Goal: Transaction & Acquisition: Purchase product/service

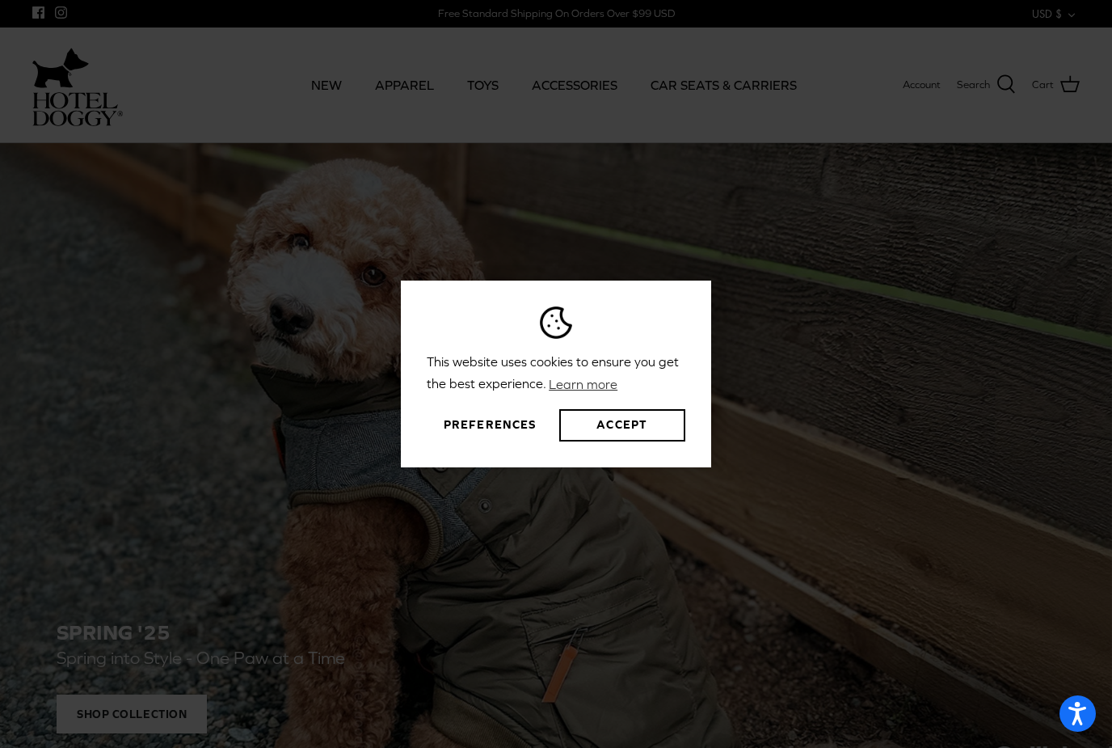
click at [485, 441] on button "Preferences" at bounding box center [490, 425] width 126 height 32
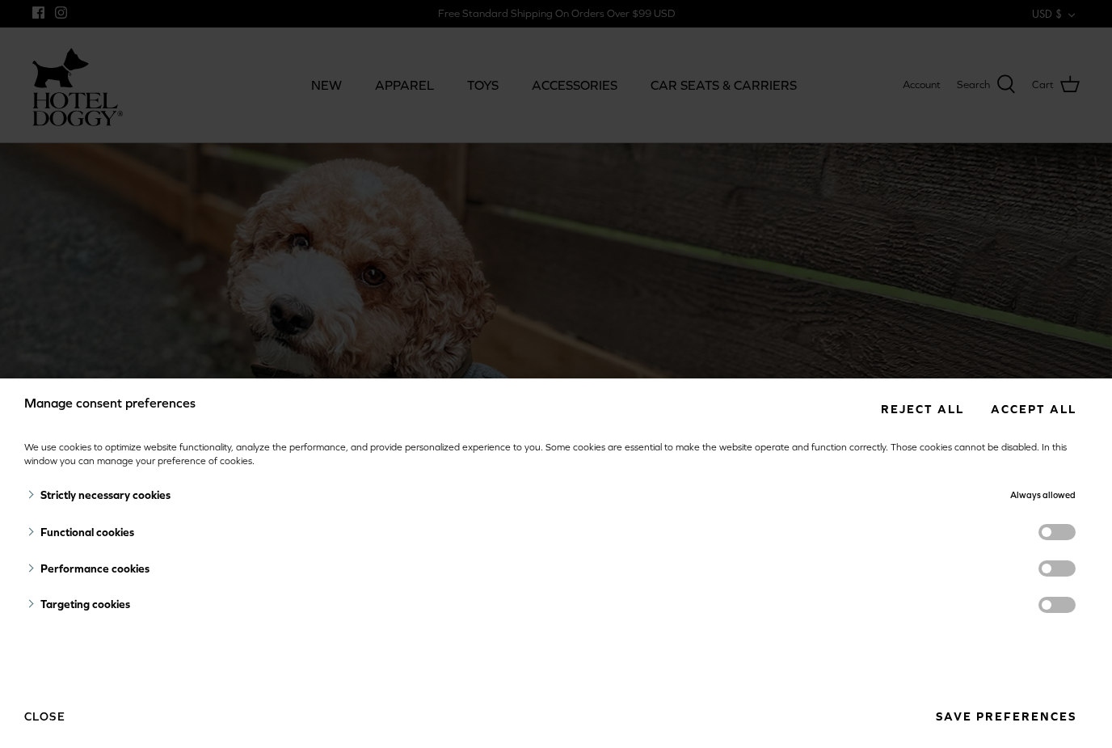
click at [1001, 620] on div "Strictly necessary cookies Always allowed These cookies are essential in order …" at bounding box center [556, 583] width 1064 height 213
click at [1023, 724] on button "Save preferences" at bounding box center [1006, 717] width 164 height 30
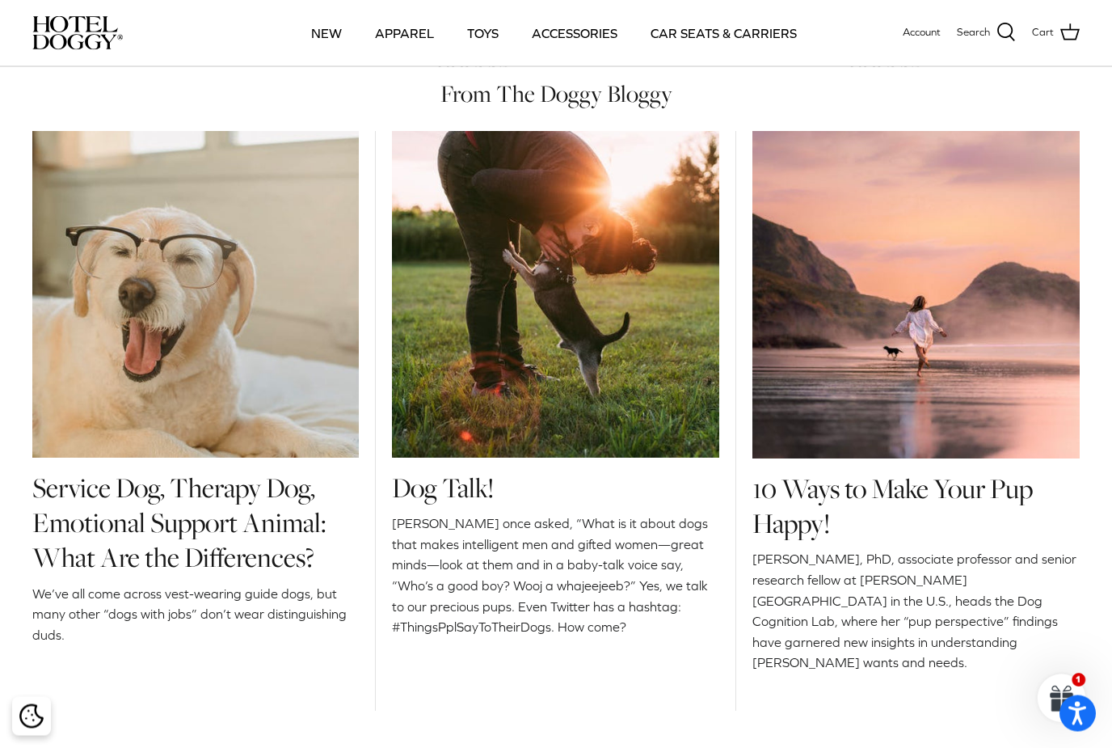
scroll to position [1626, 0]
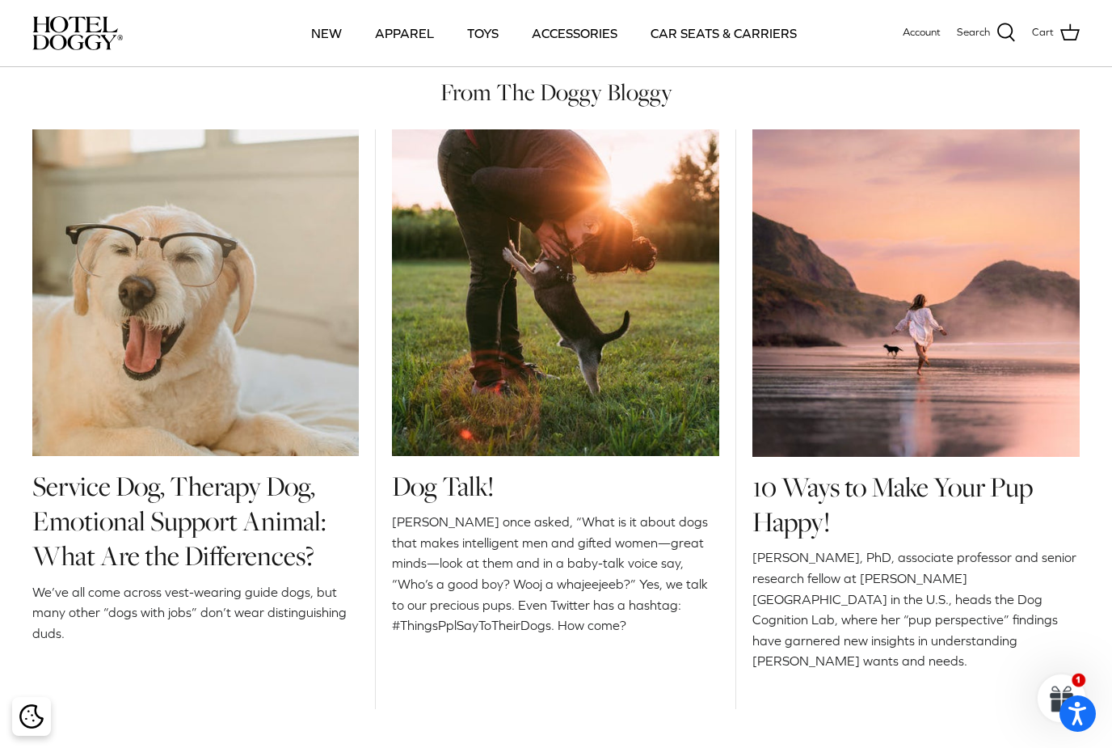
click at [76, 291] on img at bounding box center [195, 292] width 327 height 327
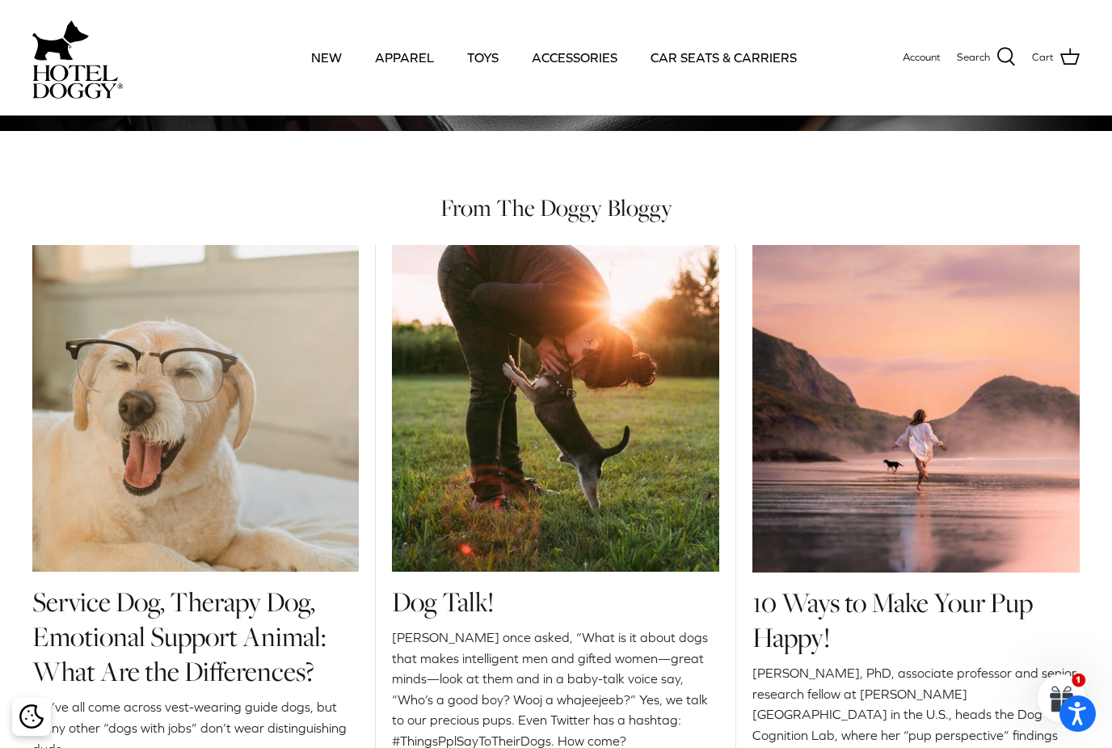
scroll to position [1677, 0]
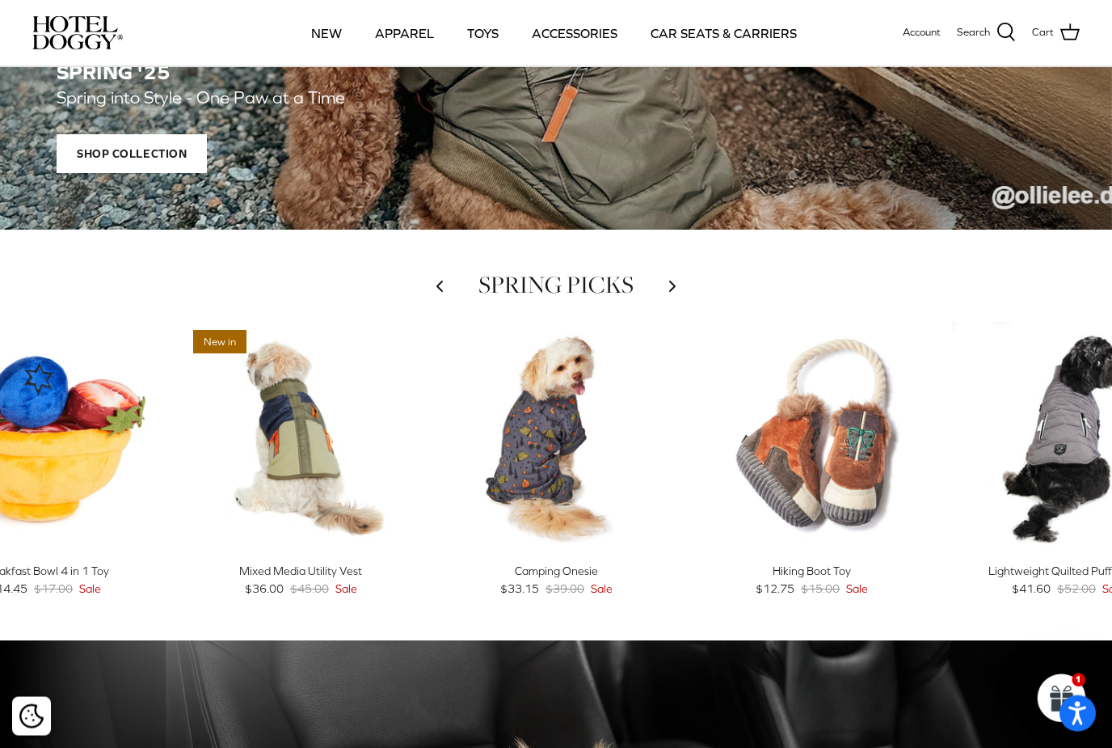
scroll to position [467, 0]
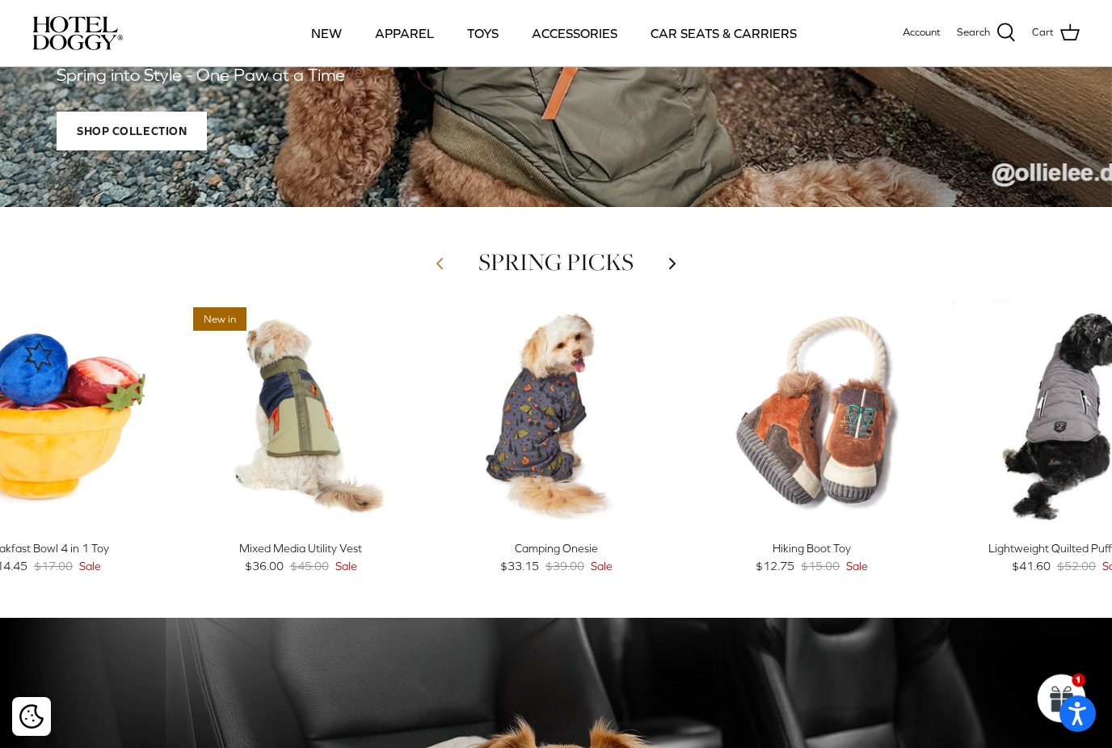
click at [437, 272] on icon "Left" at bounding box center [439, 263] width 19 height 19
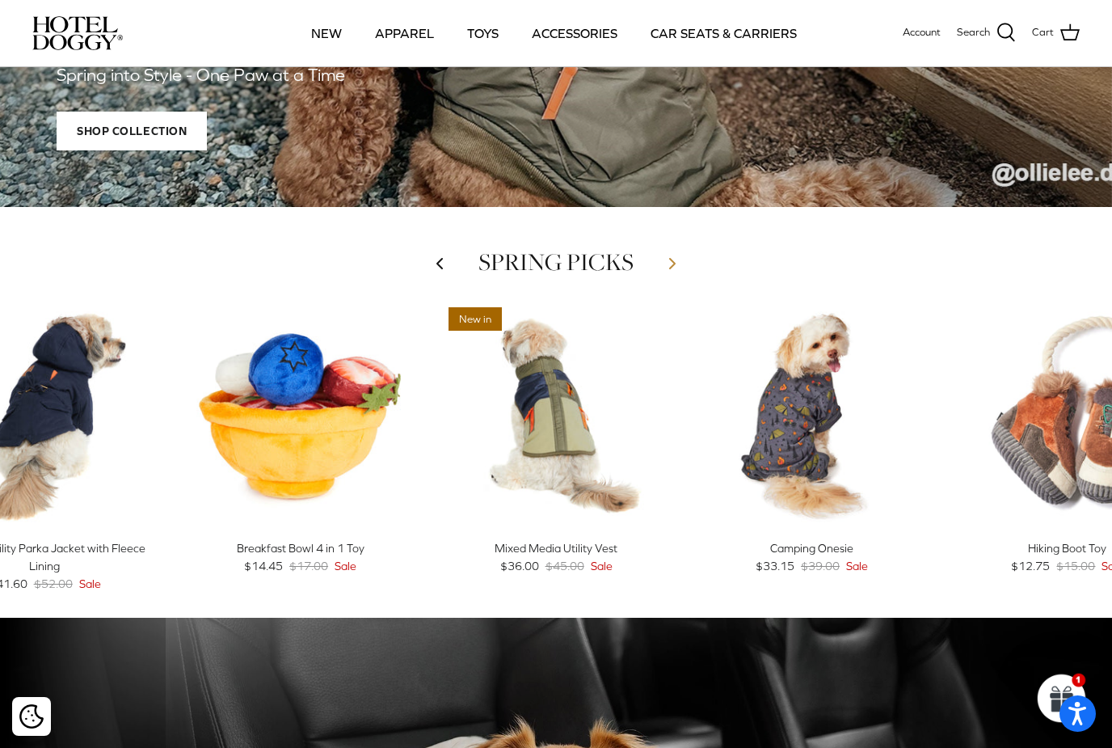
click at [679, 260] on icon "Right" at bounding box center [672, 263] width 19 height 19
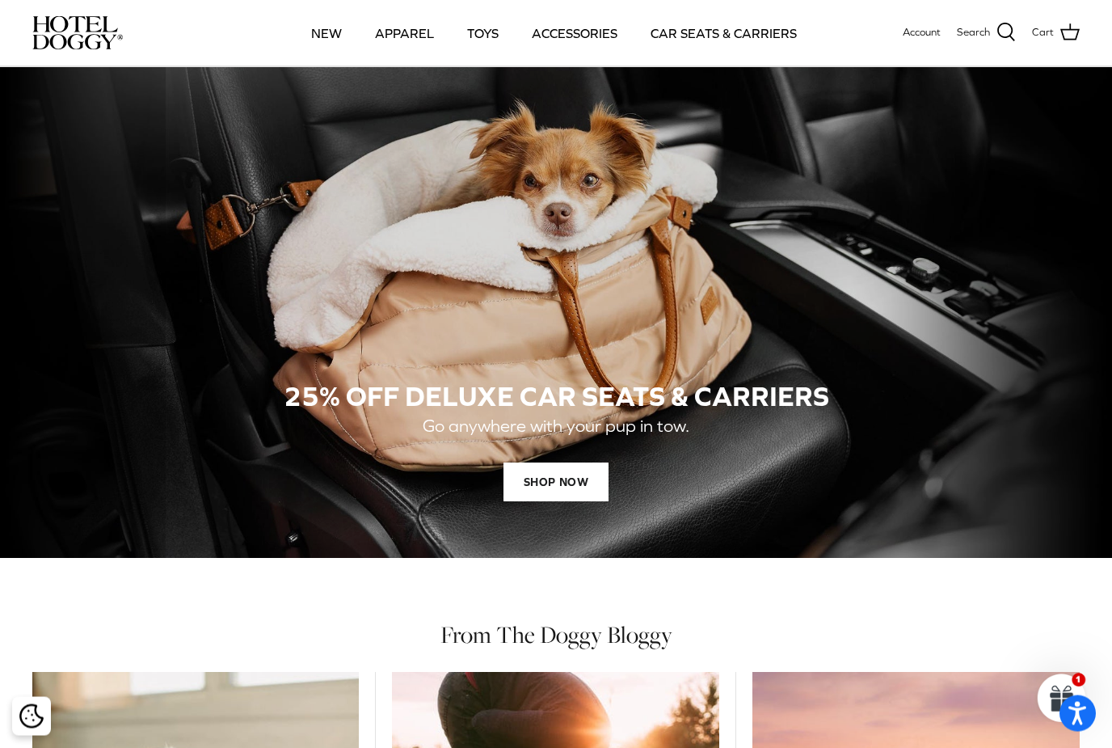
scroll to position [1083, 0]
click at [548, 481] on span "SHOP NOW" at bounding box center [556, 481] width 105 height 39
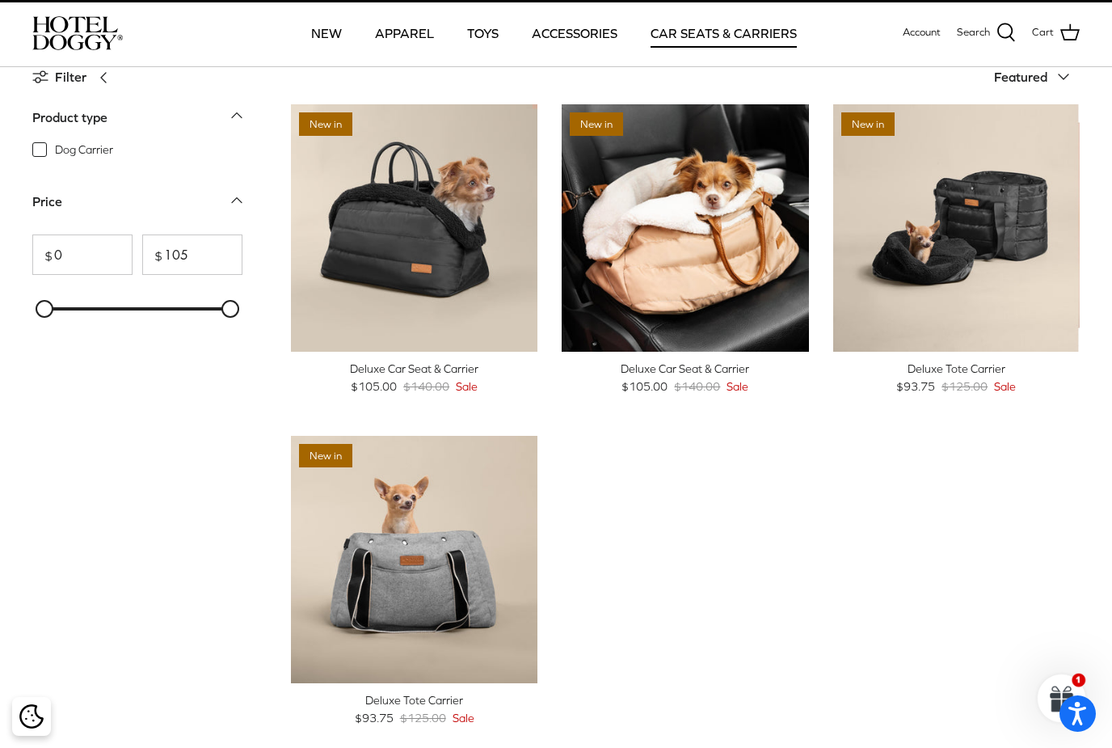
scroll to position [2, 0]
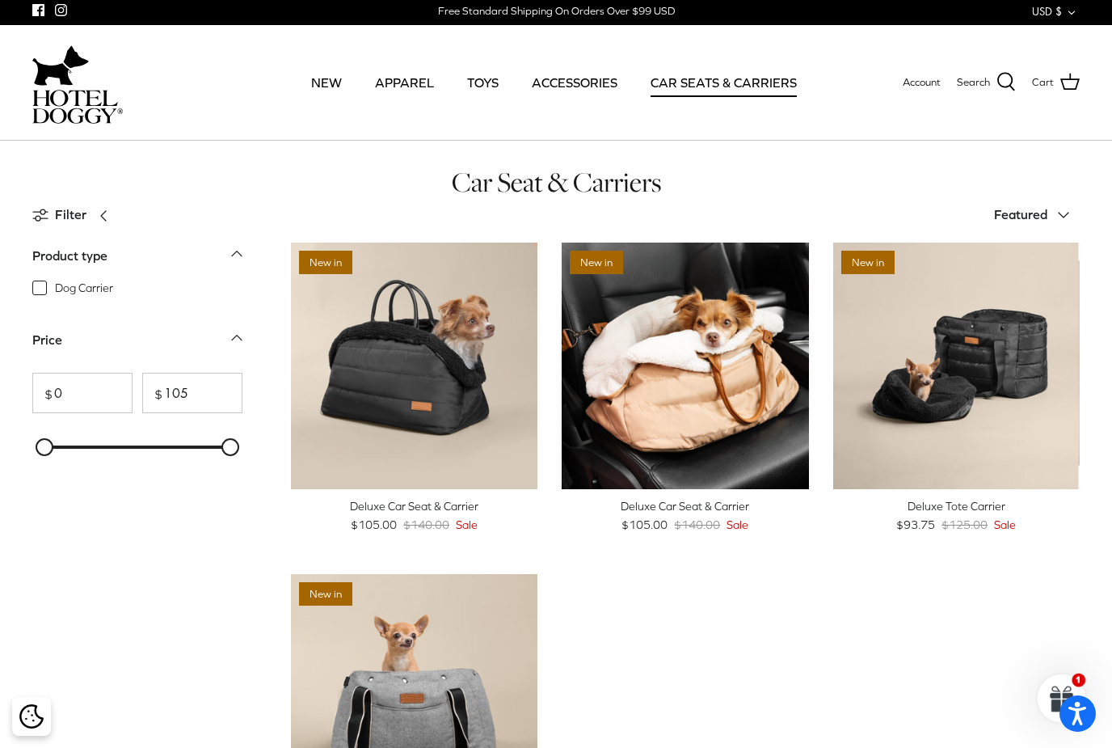
click at [1047, 519] on div "$93.75 $125.00 Sale" at bounding box center [956, 525] width 247 height 18
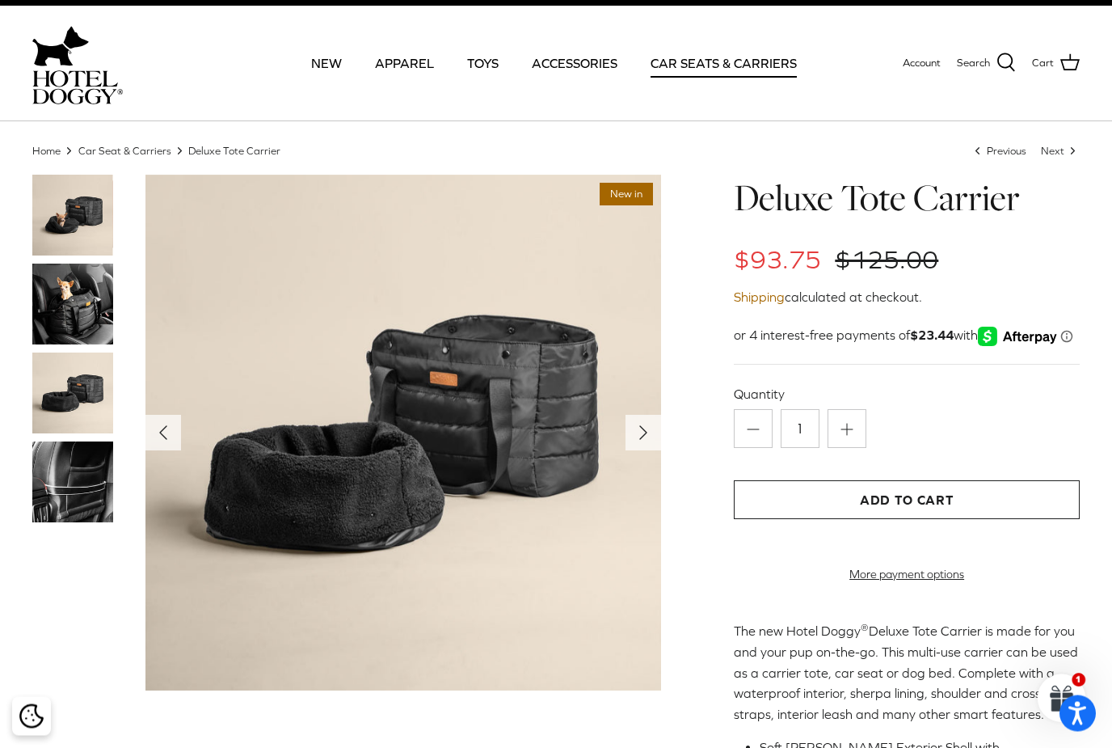
scroll to position [22, 0]
click at [77, 316] on img at bounding box center [72, 304] width 81 height 81
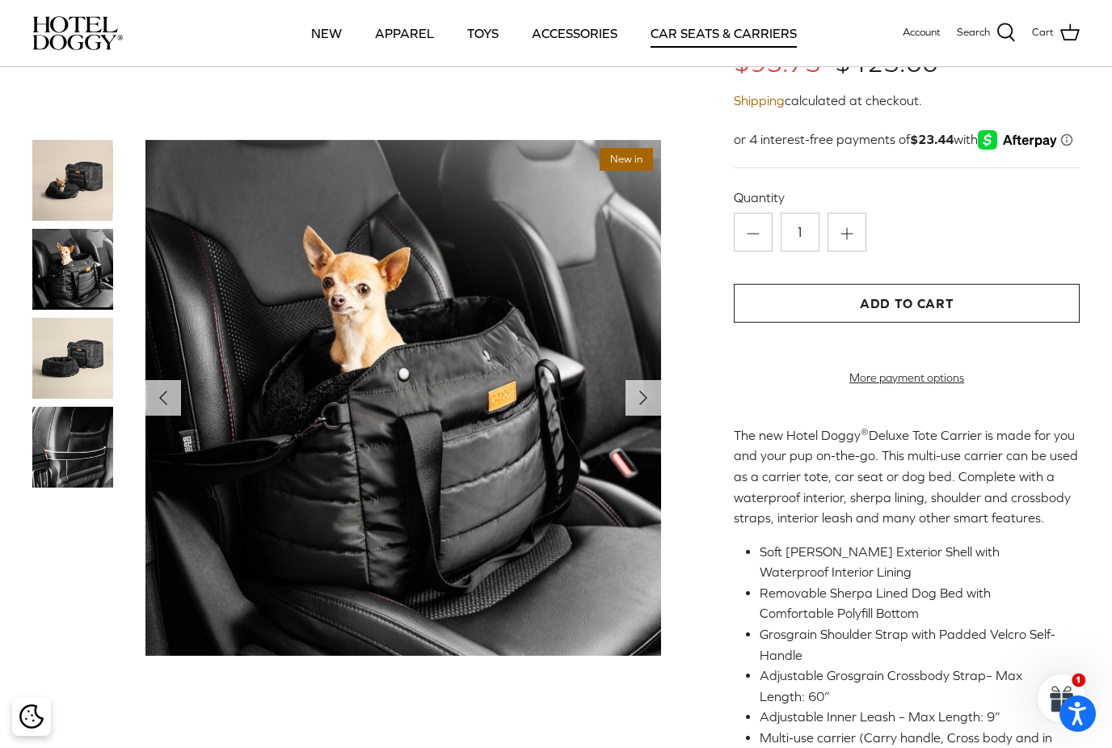
scroll to position [100, 0]
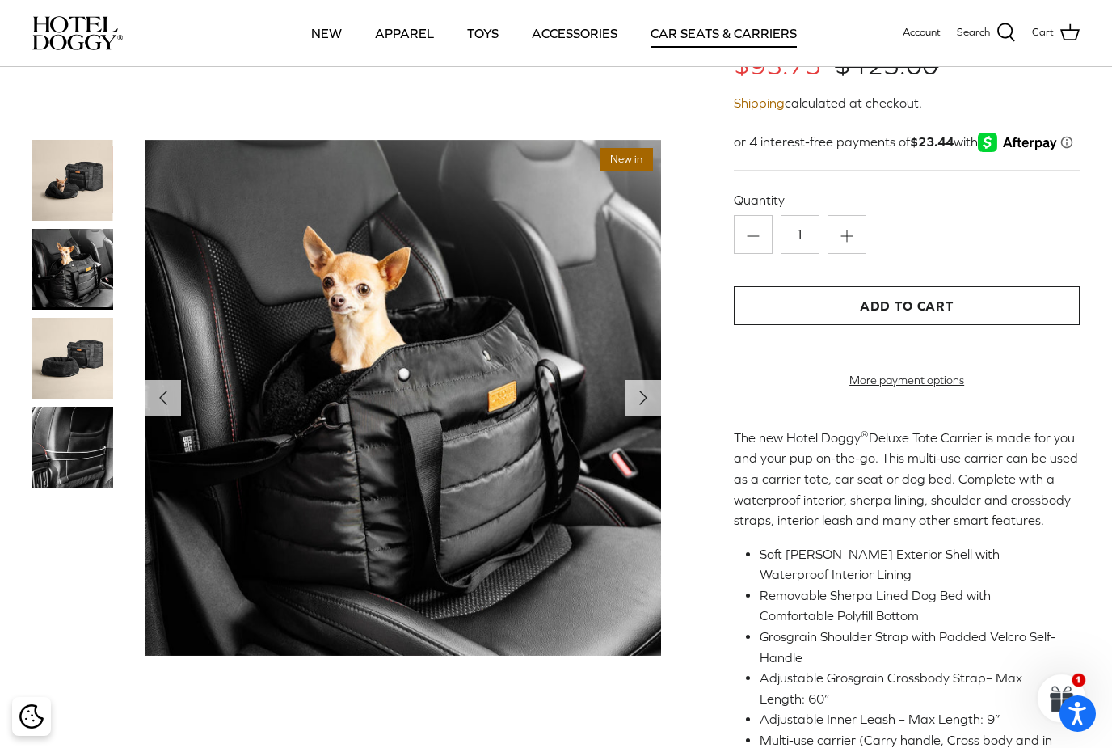
click at [75, 367] on img at bounding box center [72, 358] width 81 height 81
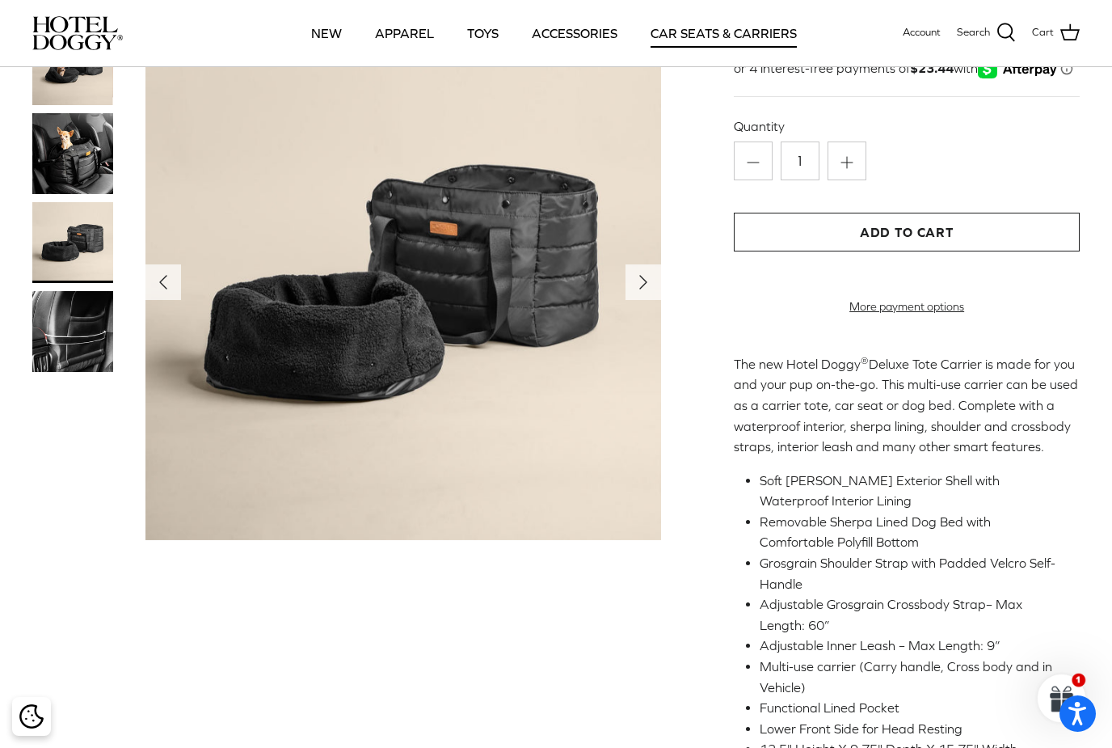
scroll to position [176, 0]
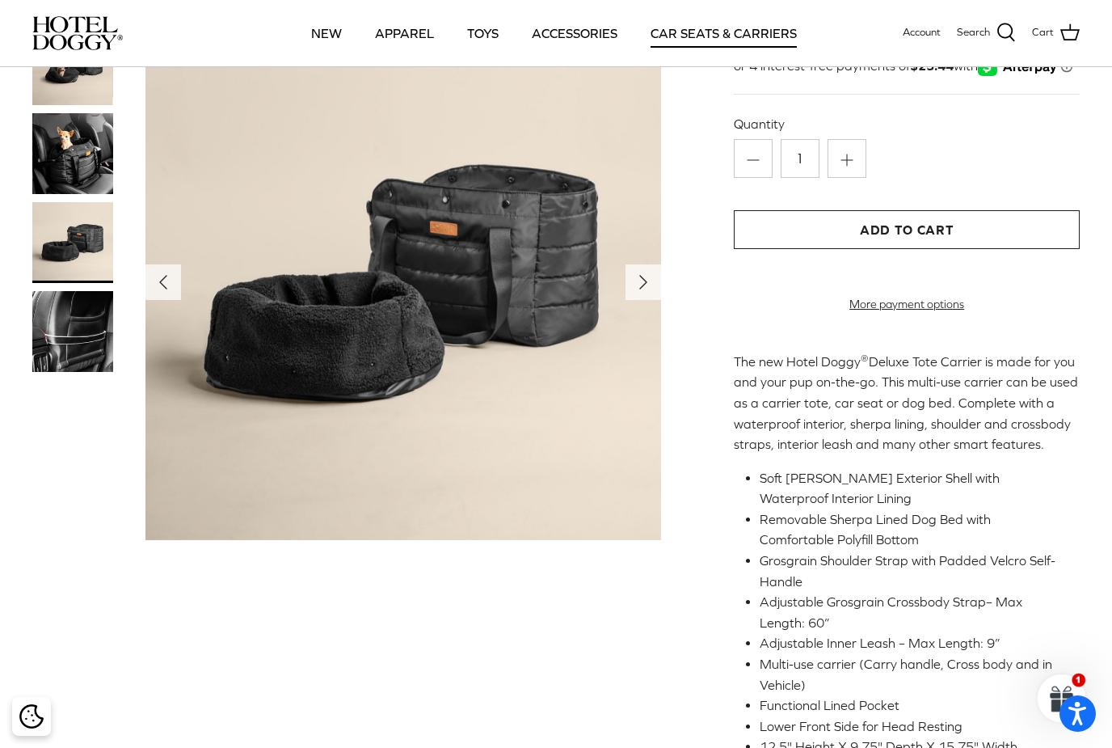
click at [50, 329] on img at bounding box center [72, 331] width 81 height 81
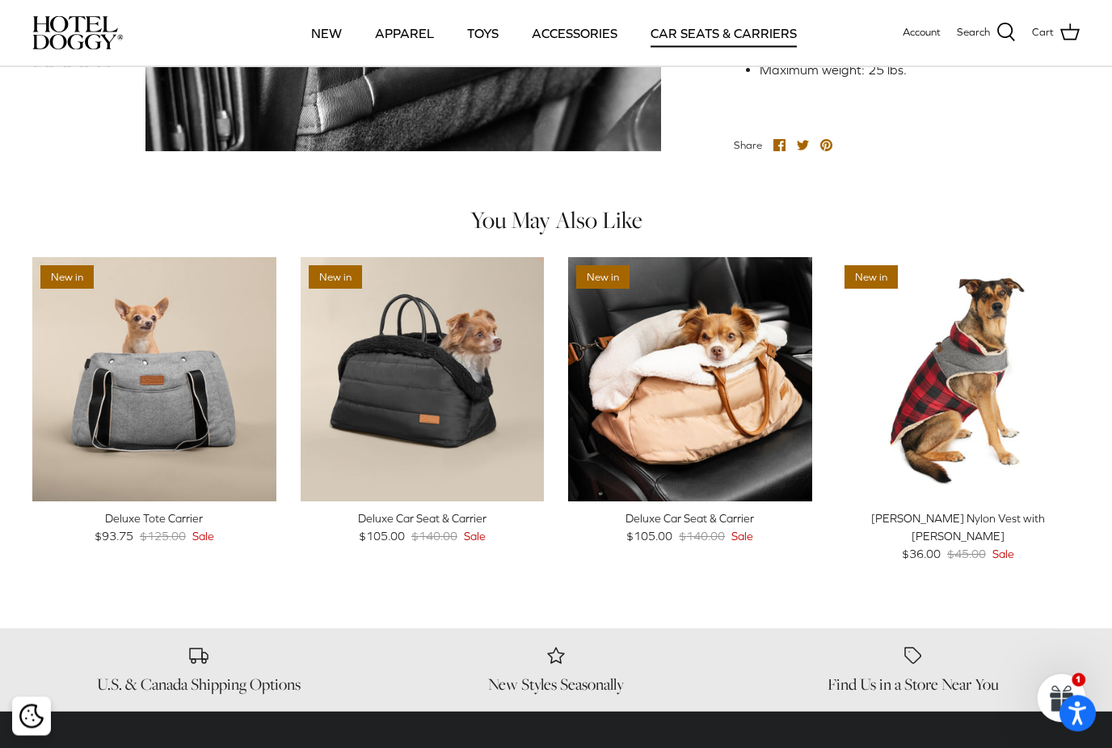
scroll to position [878, 0]
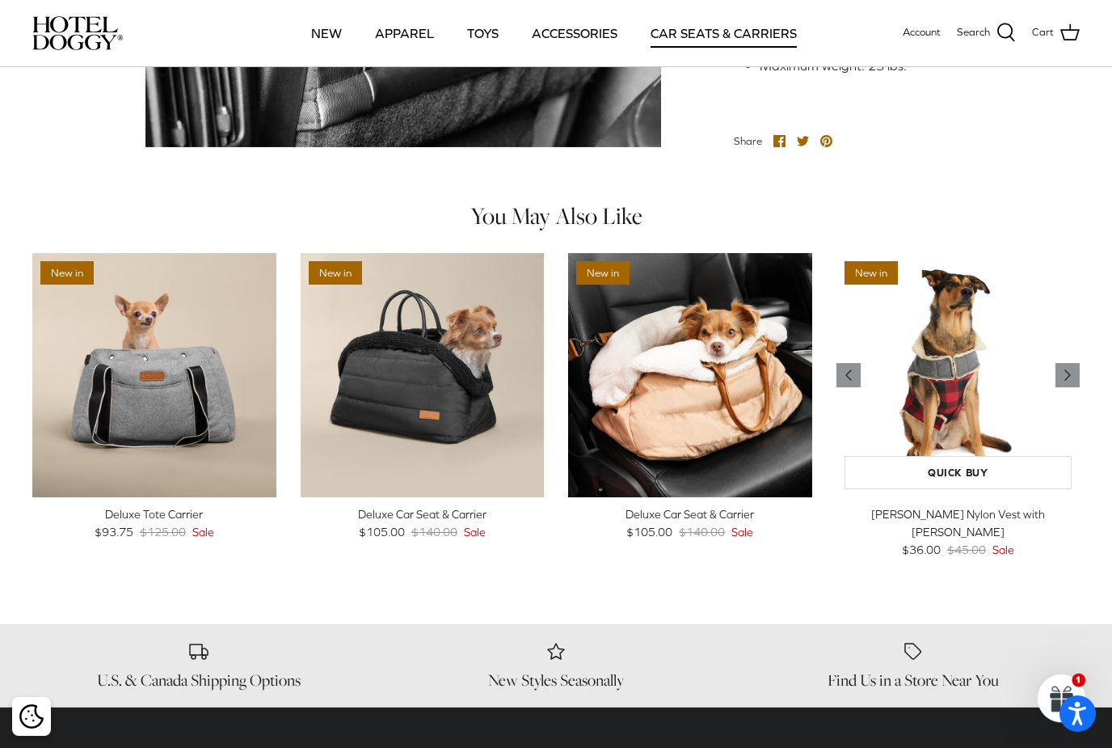
click at [964, 382] on img "Melton Nylon Vest with Sherpa Lining" at bounding box center [959, 375] width 244 height 244
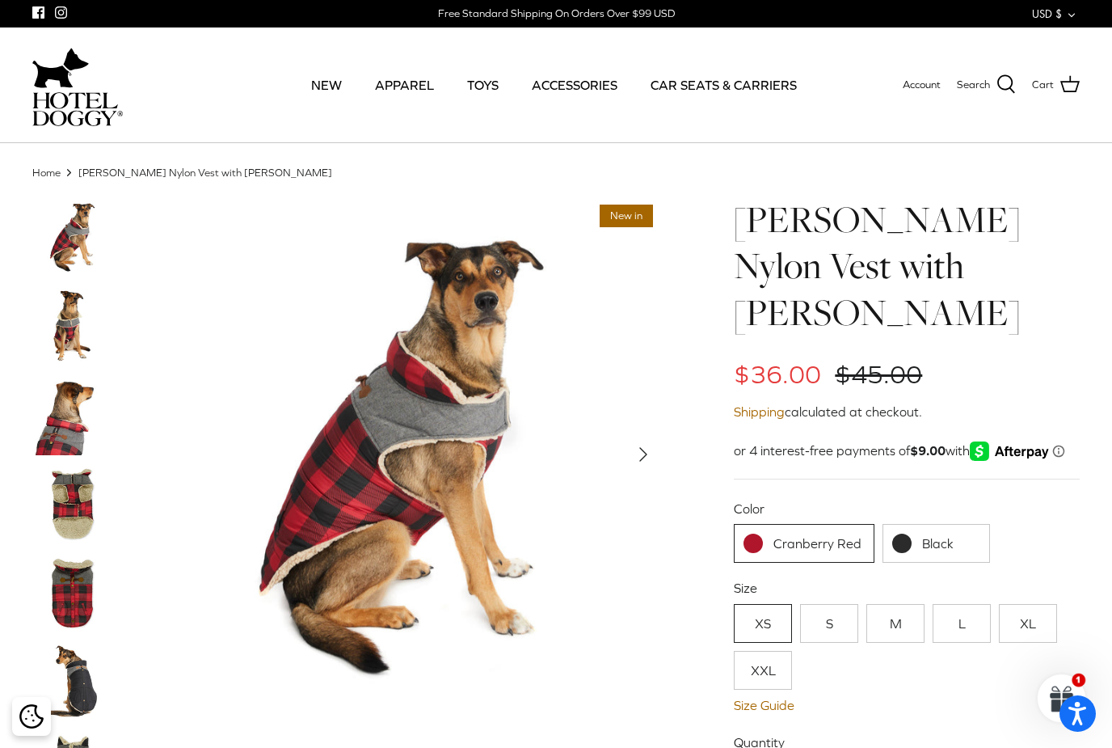
click at [61, 303] on img at bounding box center [72, 325] width 81 height 81
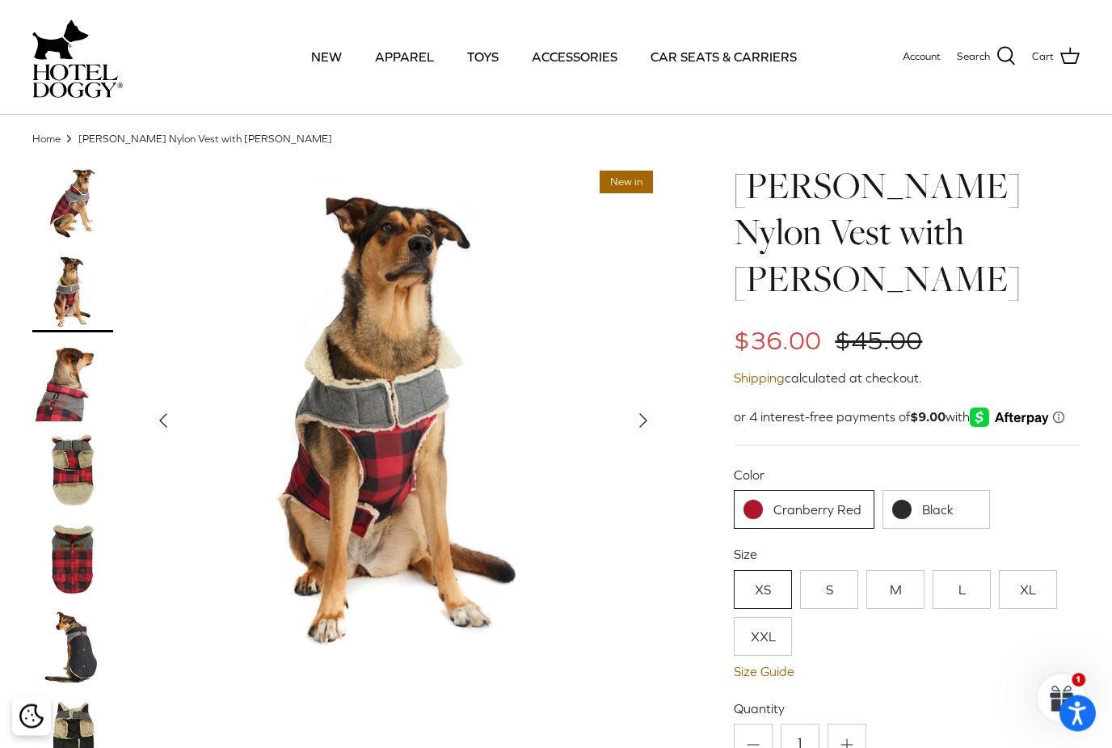
click at [70, 394] on img at bounding box center [72, 381] width 81 height 81
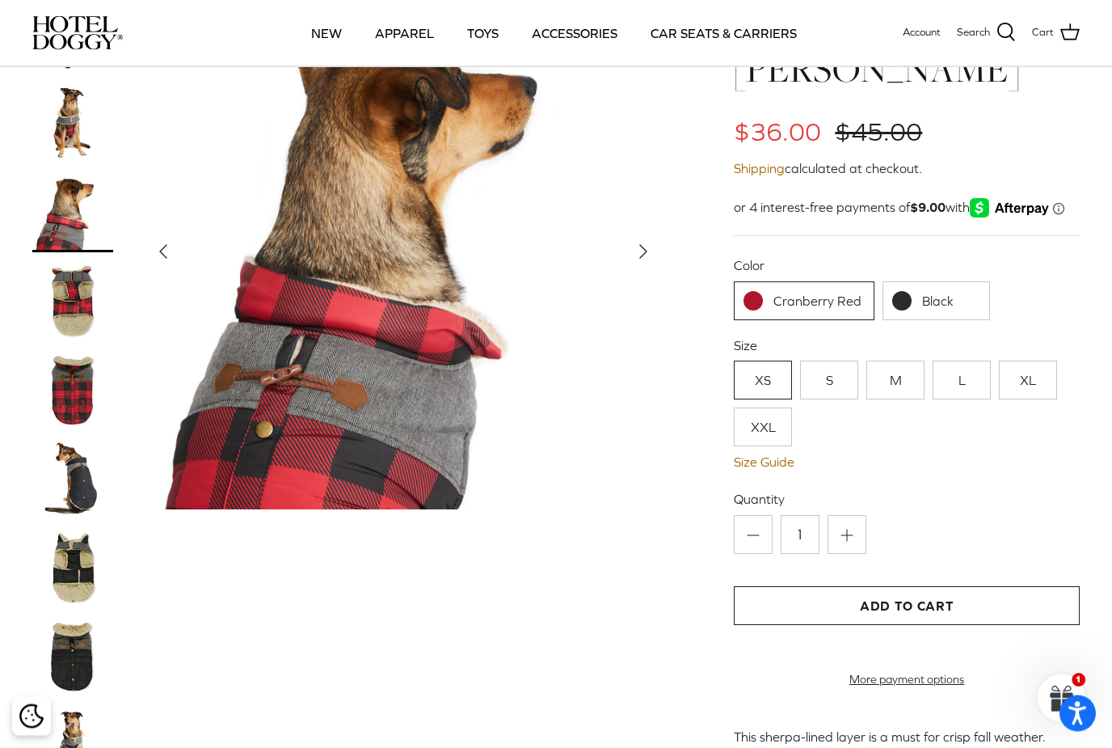
scroll to position [131, 0]
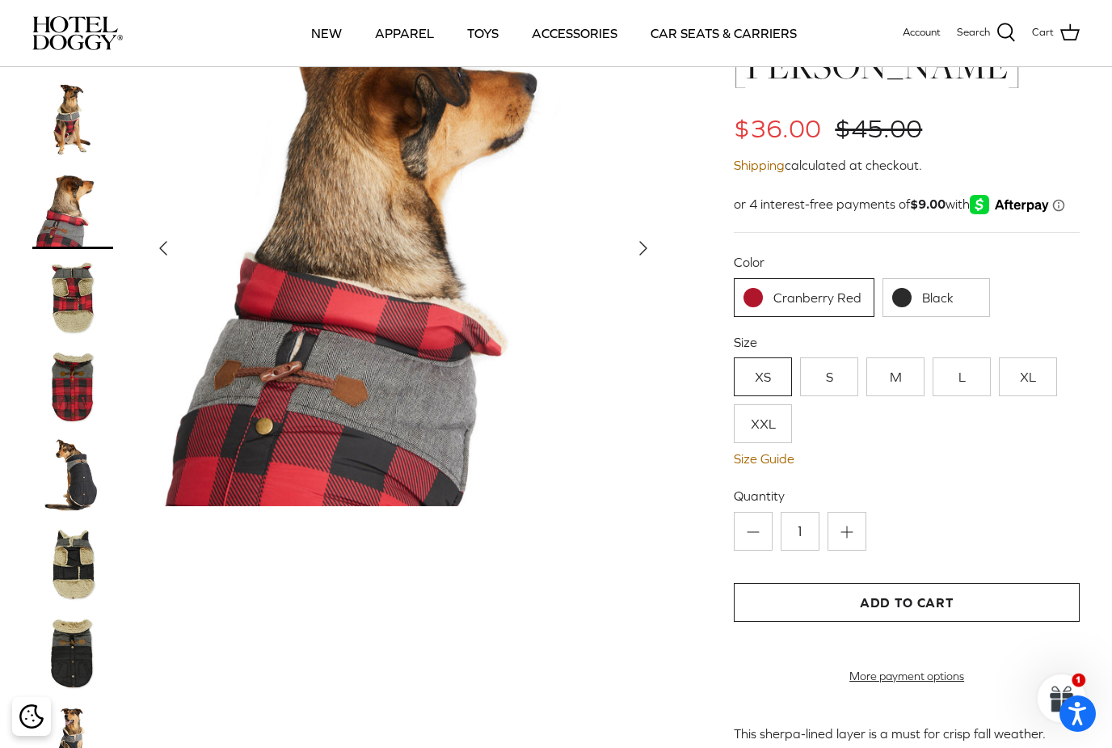
click at [74, 279] on img at bounding box center [72, 297] width 81 height 81
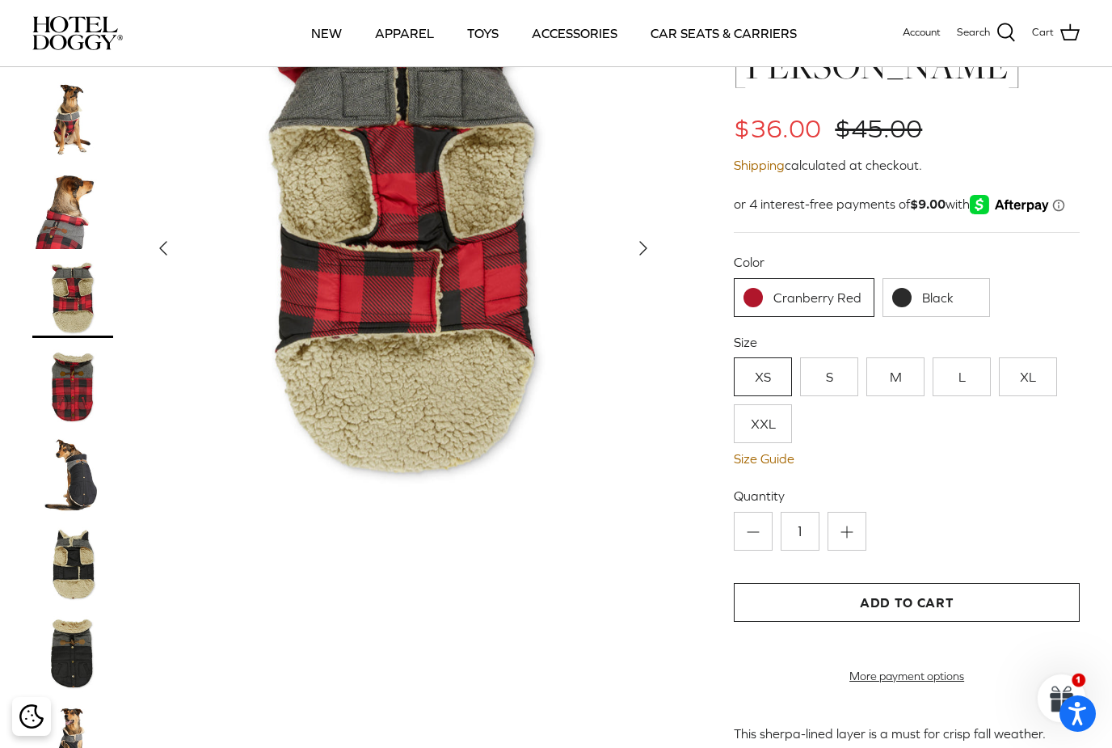
click at [66, 360] on img at bounding box center [72, 386] width 81 height 81
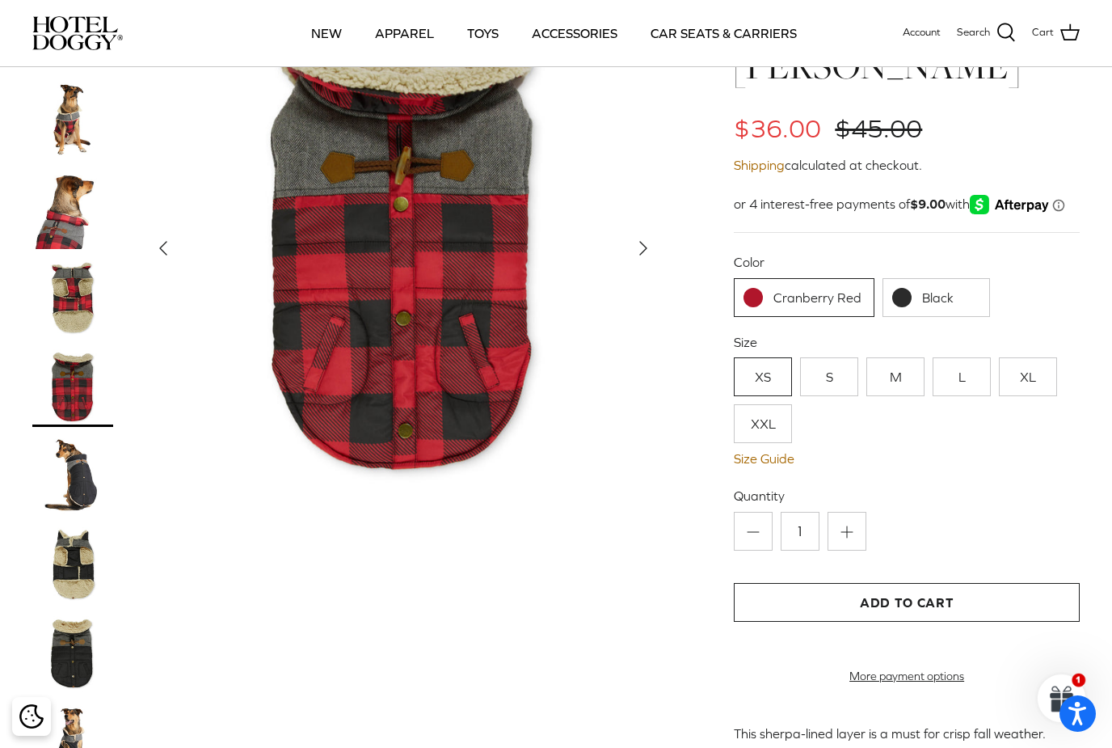
click at [74, 435] on img at bounding box center [72, 475] width 81 height 81
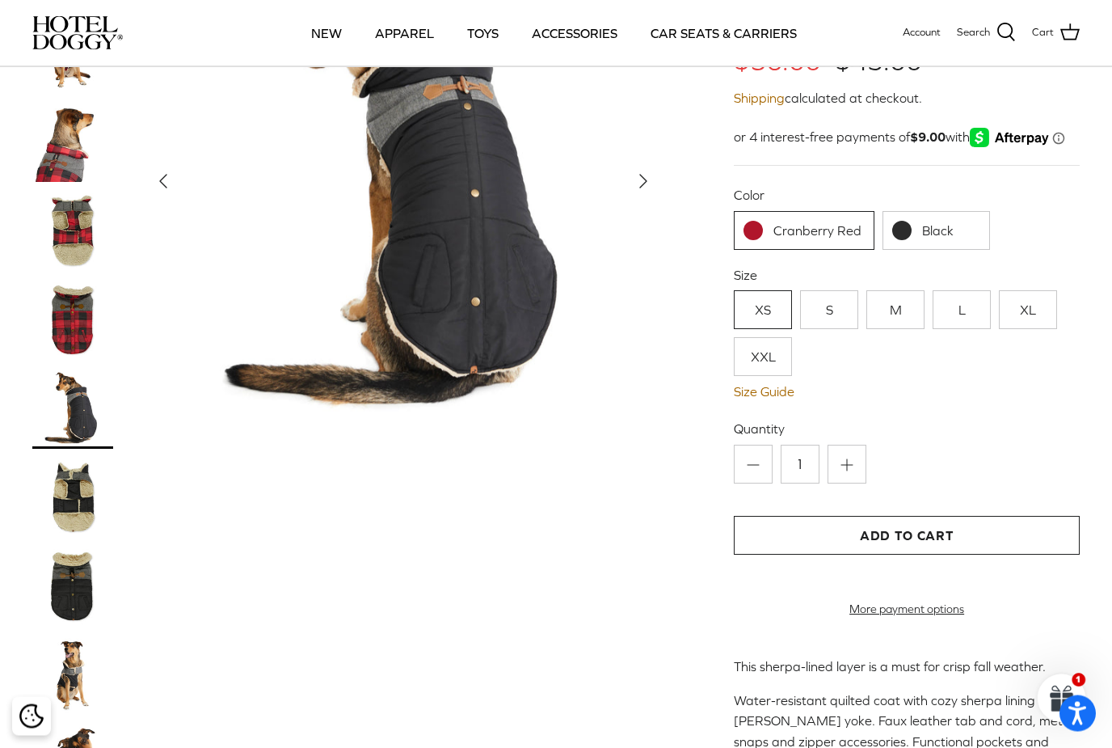
scroll to position [200, 0]
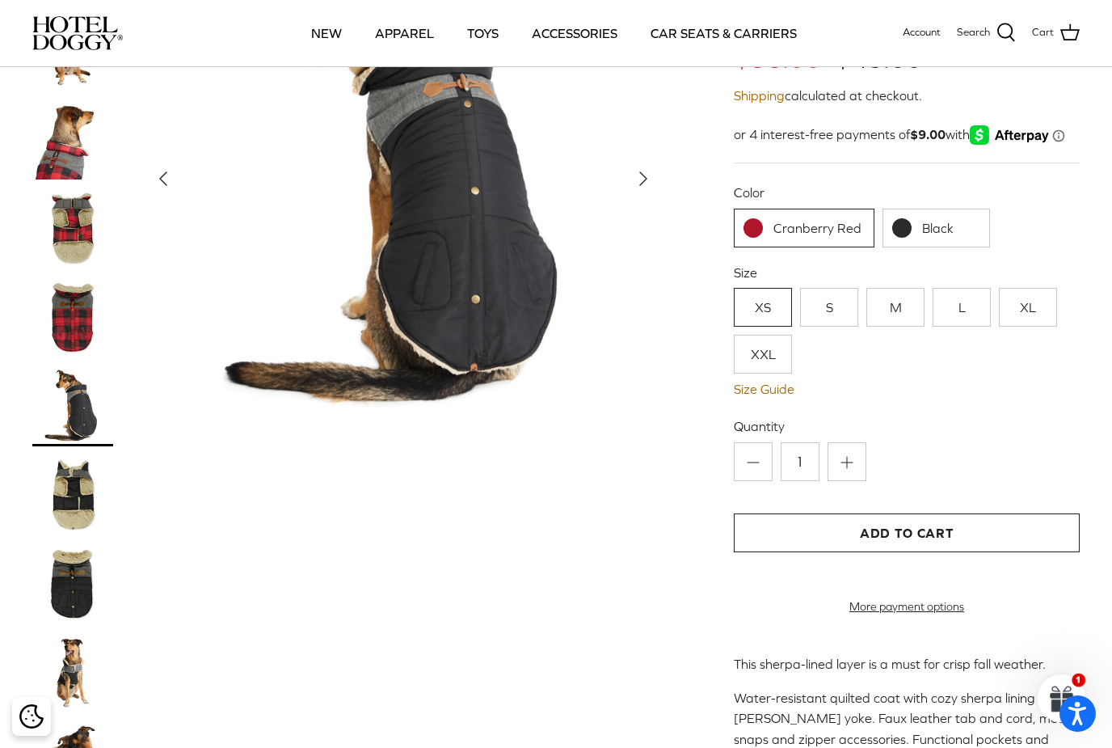
click at [87, 471] on img at bounding box center [72, 494] width 81 height 81
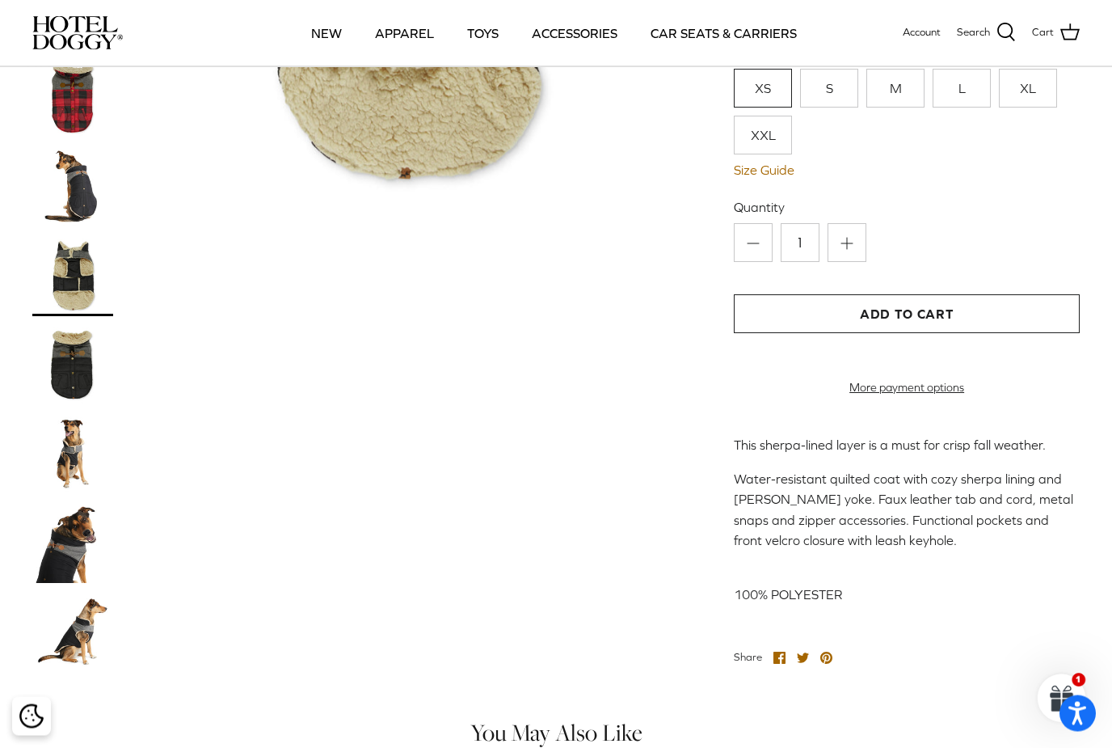
scroll to position [433, 0]
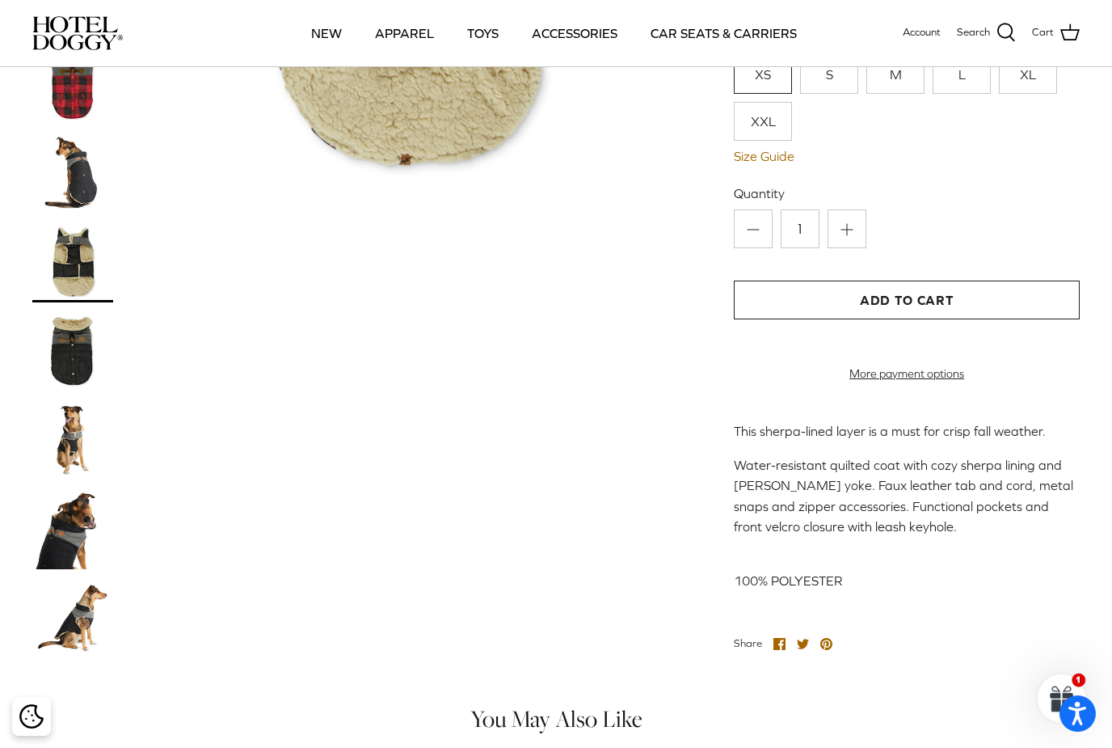
click at [68, 310] on img at bounding box center [72, 350] width 81 height 81
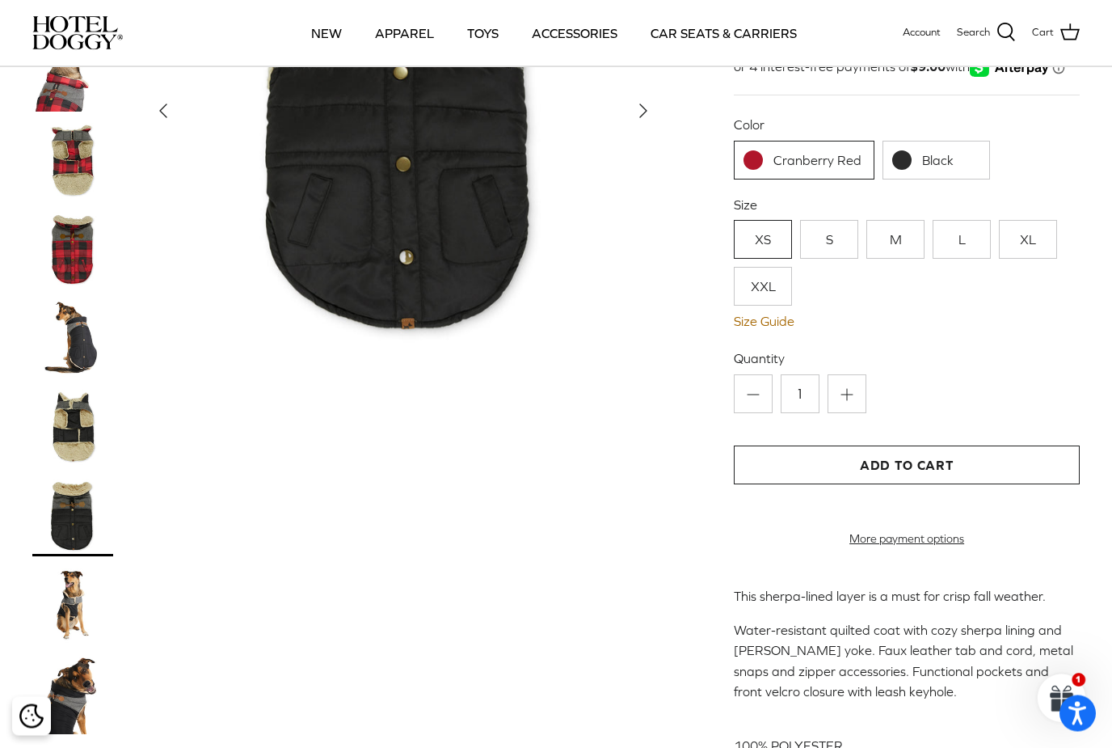
scroll to position [272, 0]
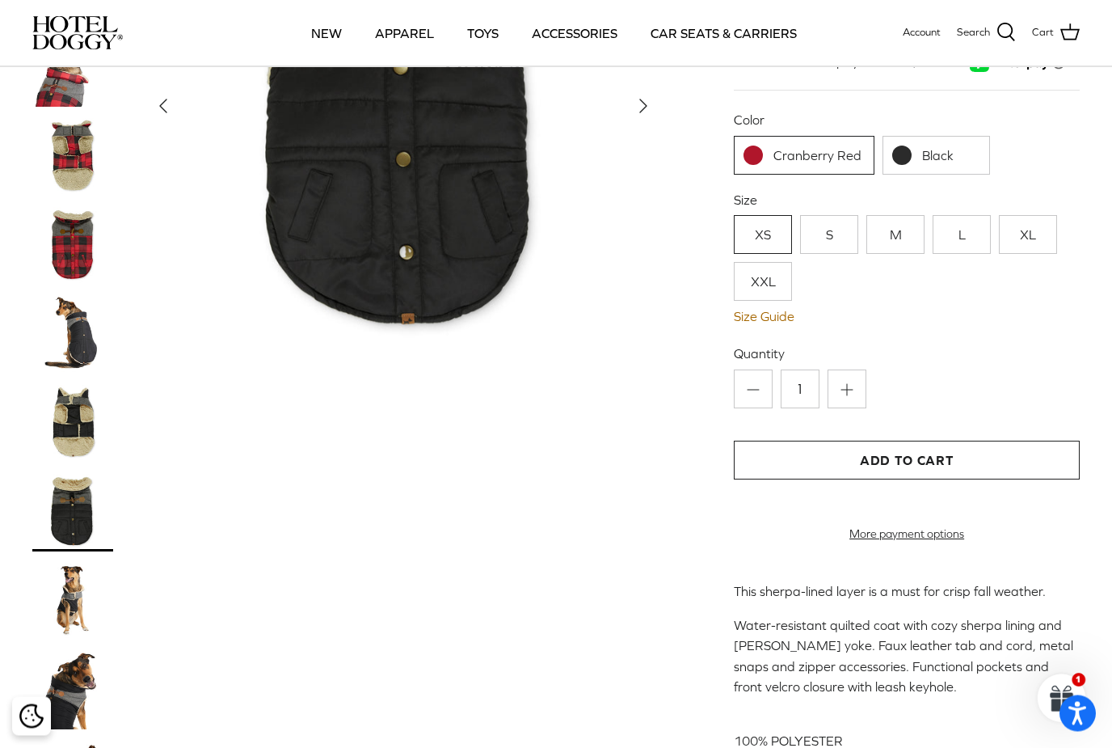
click at [85, 563] on img at bounding box center [72, 600] width 81 height 81
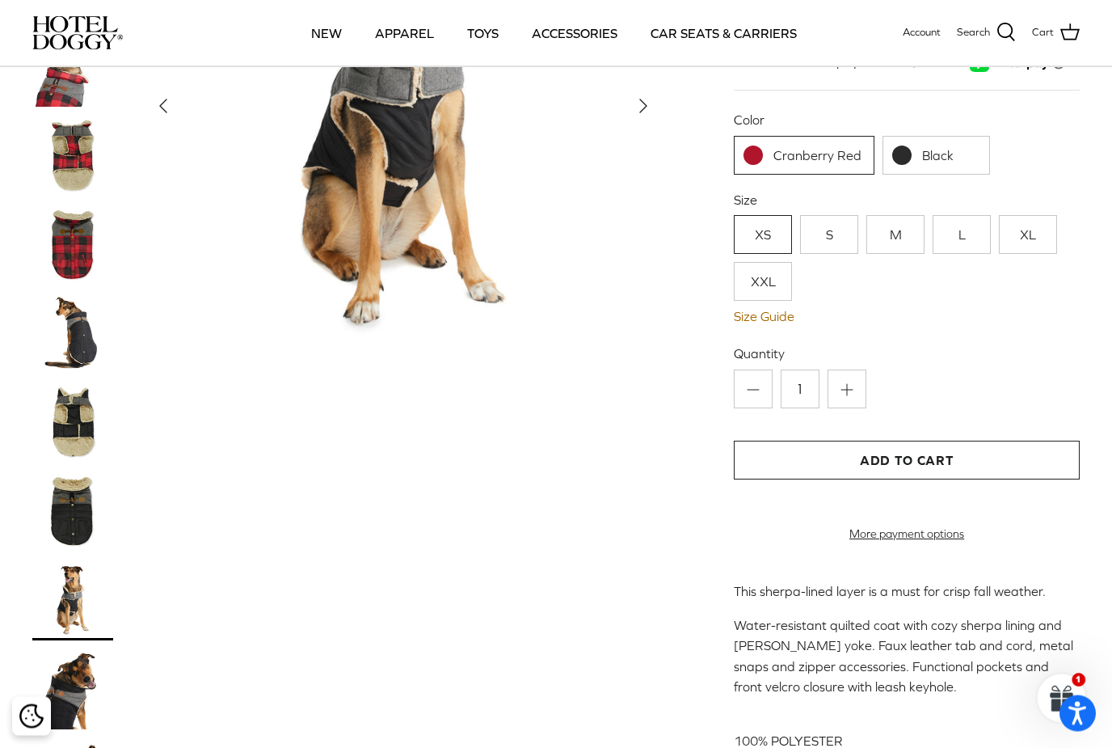
scroll to position [273, 0]
click at [77, 560] on img at bounding box center [72, 599] width 81 height 81
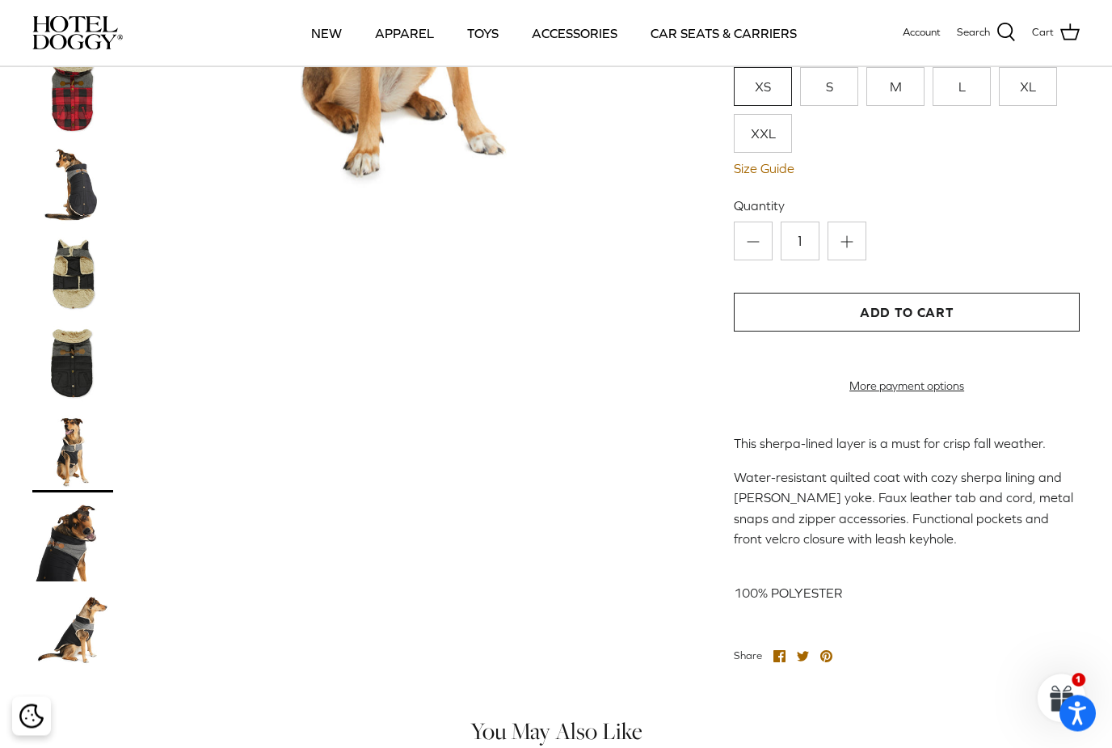
click at [74, 516] on img at bounding box center [72, 541] width 81 height 81
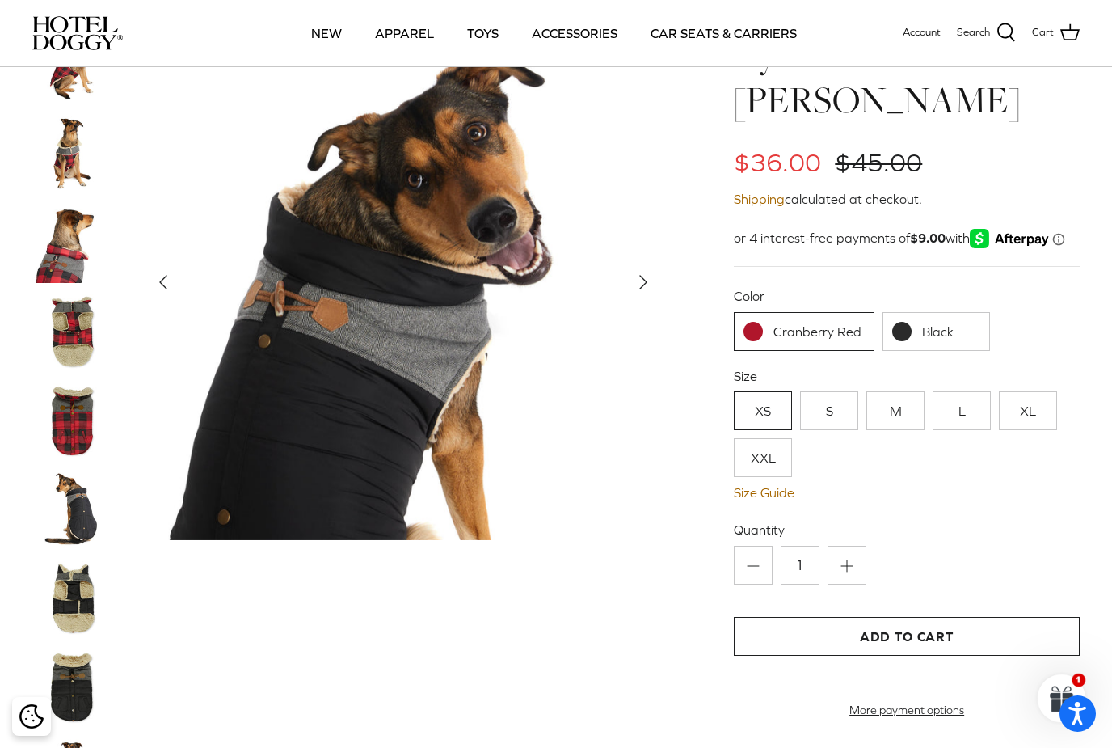
scroll to position [90, 0]
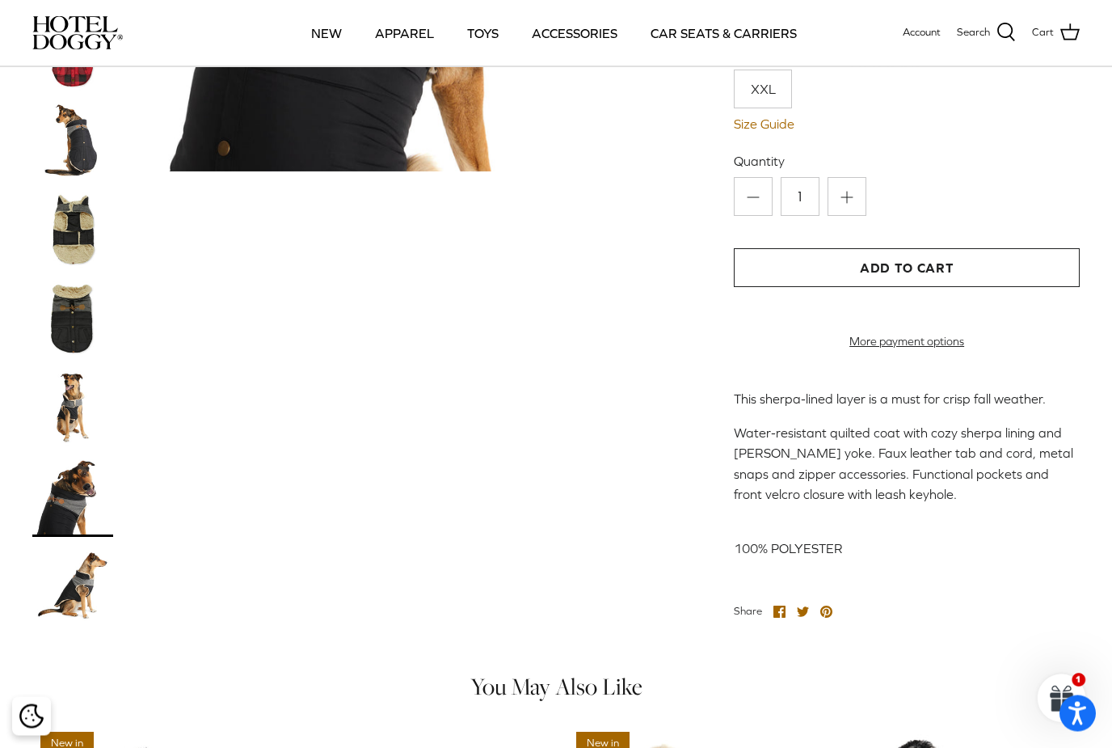
click at [78, 561] on img at bounding box center [72, 586] width 81 height 81
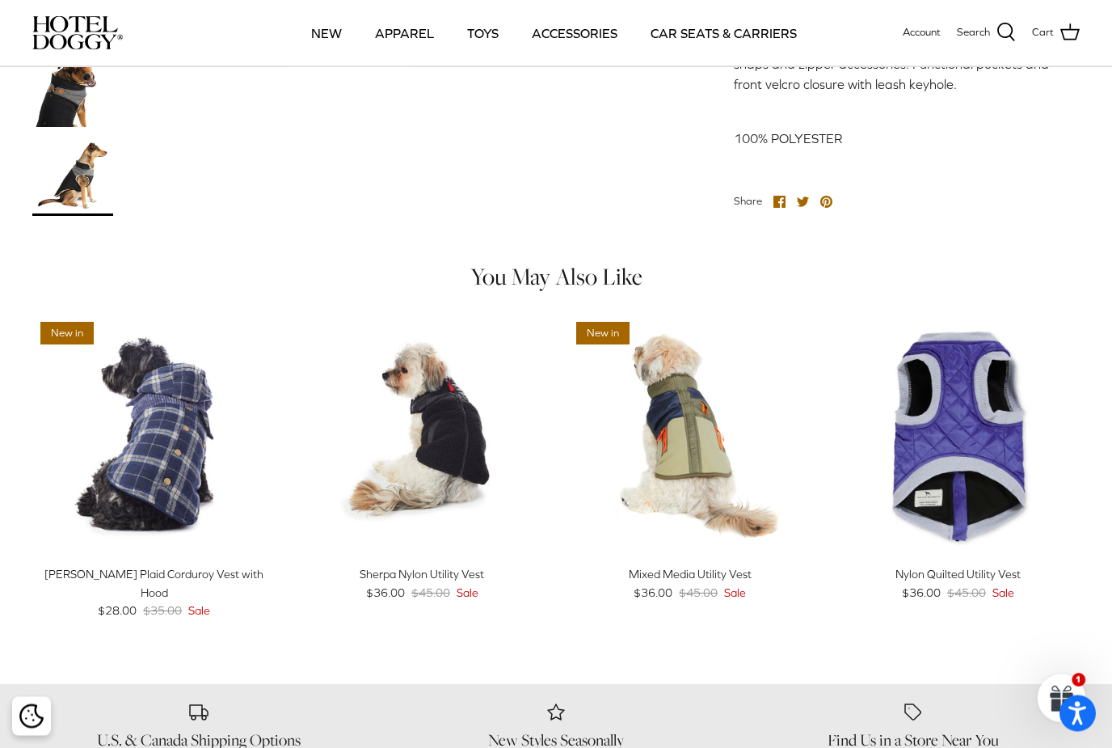
scroll to position [875, 0]
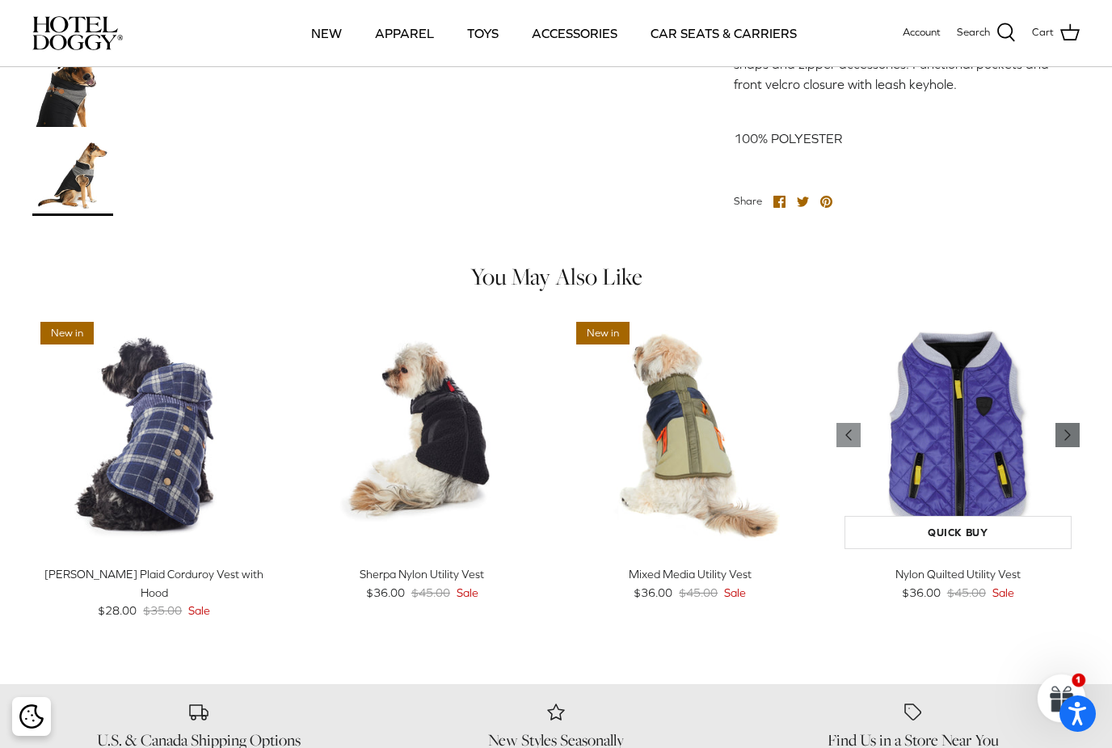
click at [1060, 425] on icon "Right" at bounding box center [1067, 434] width 19 height 19
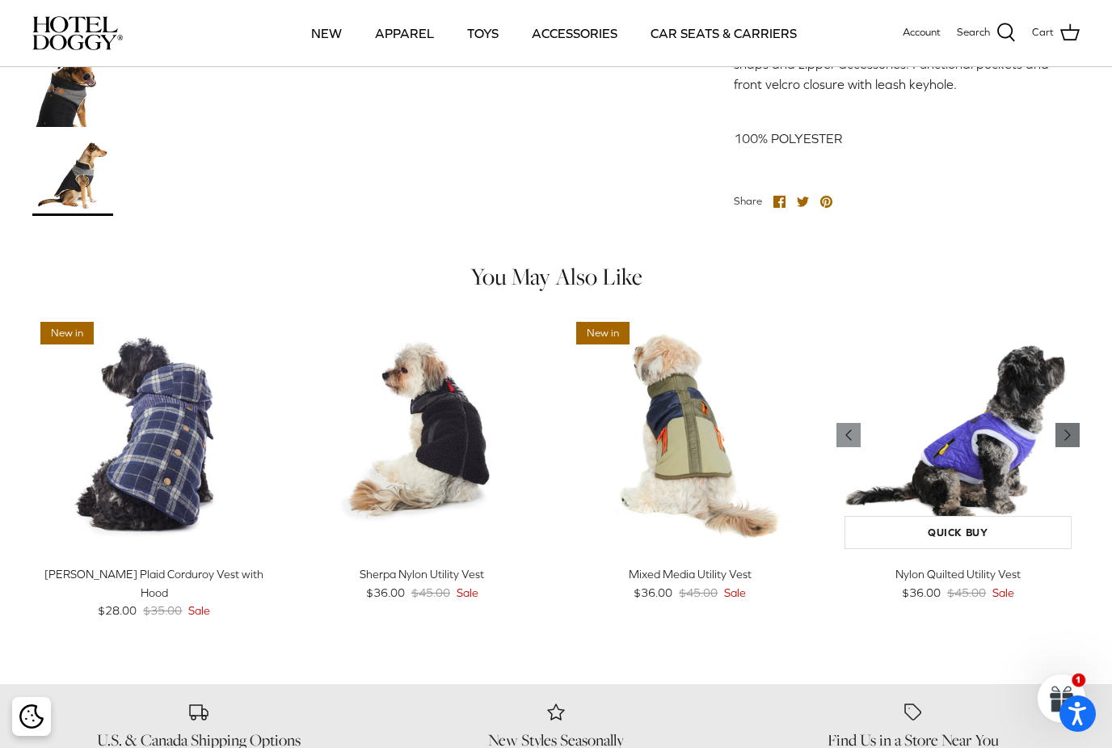
click at [1075, 425] on icon "Right" at bounding box center [1067, 434] width 19 height 19
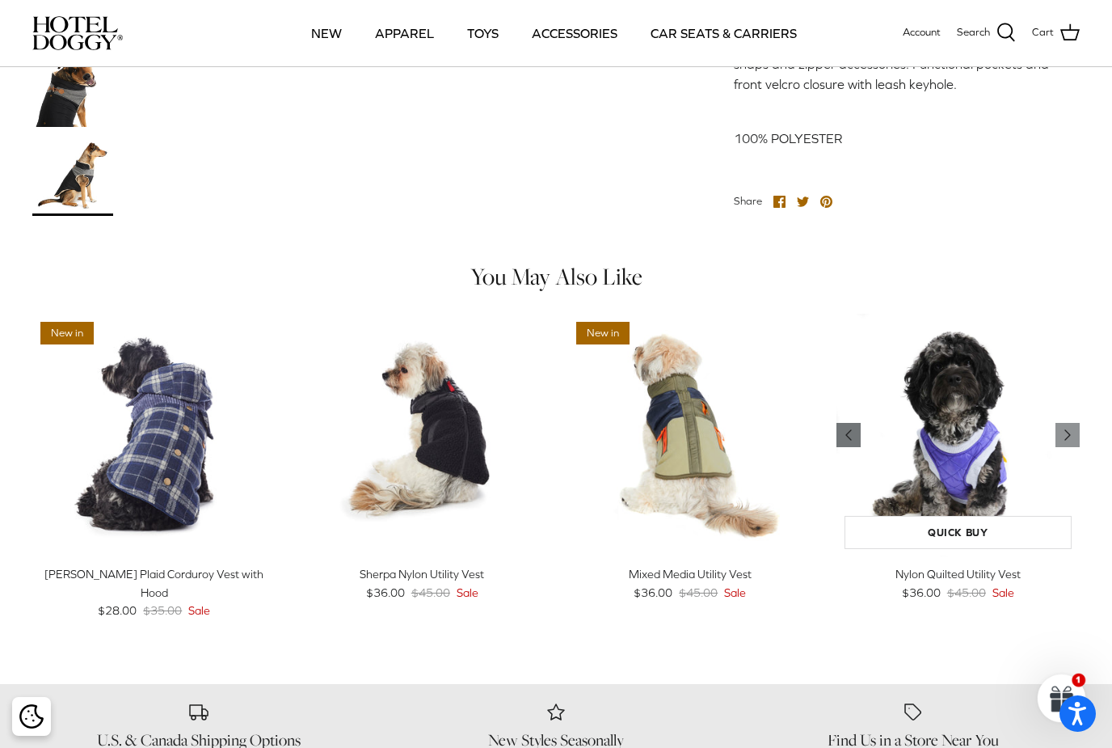
click at [842, 425] on icon "Left" at bounding box center [848, 434] width 19 height 19
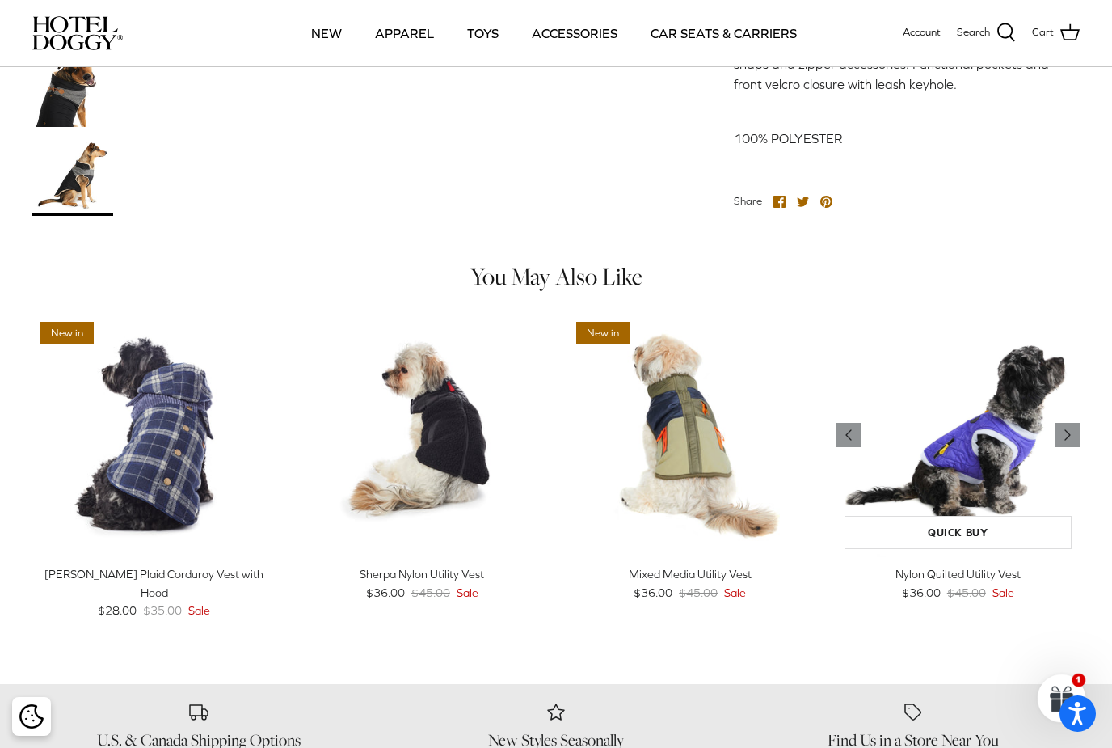
click at [863, 395] on img "Nylon Quilted Utility Vest" at bounding box center [959, 436] width 244 height 244
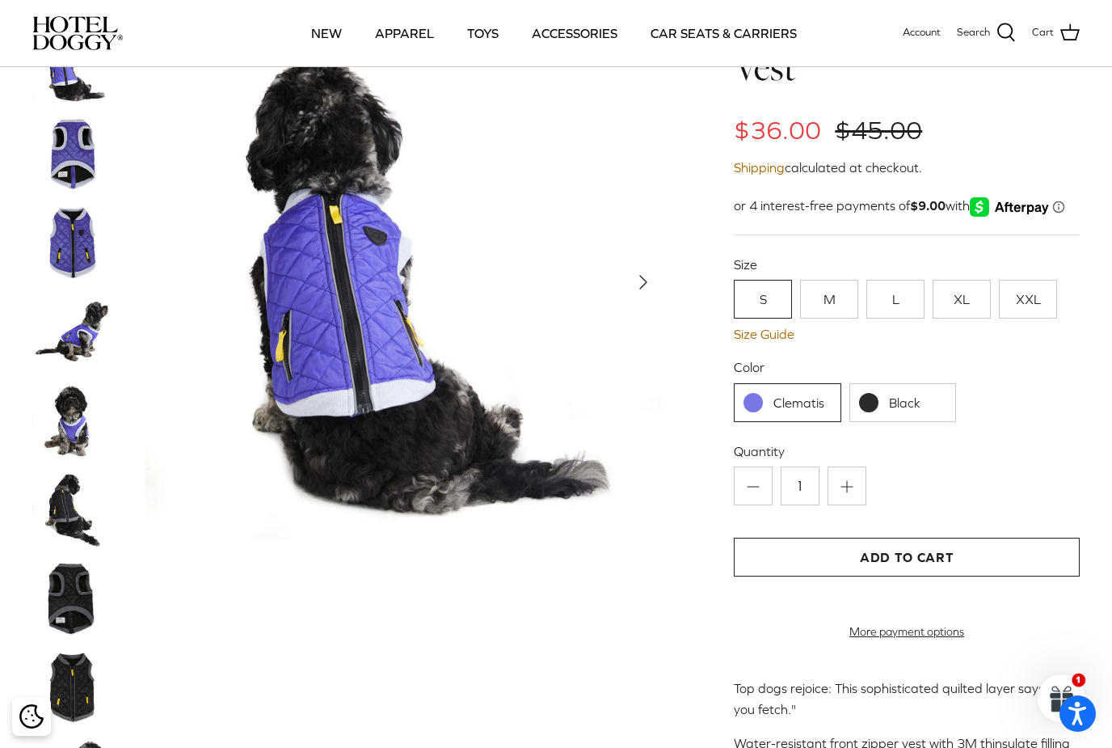
scroll to position [87, 0]
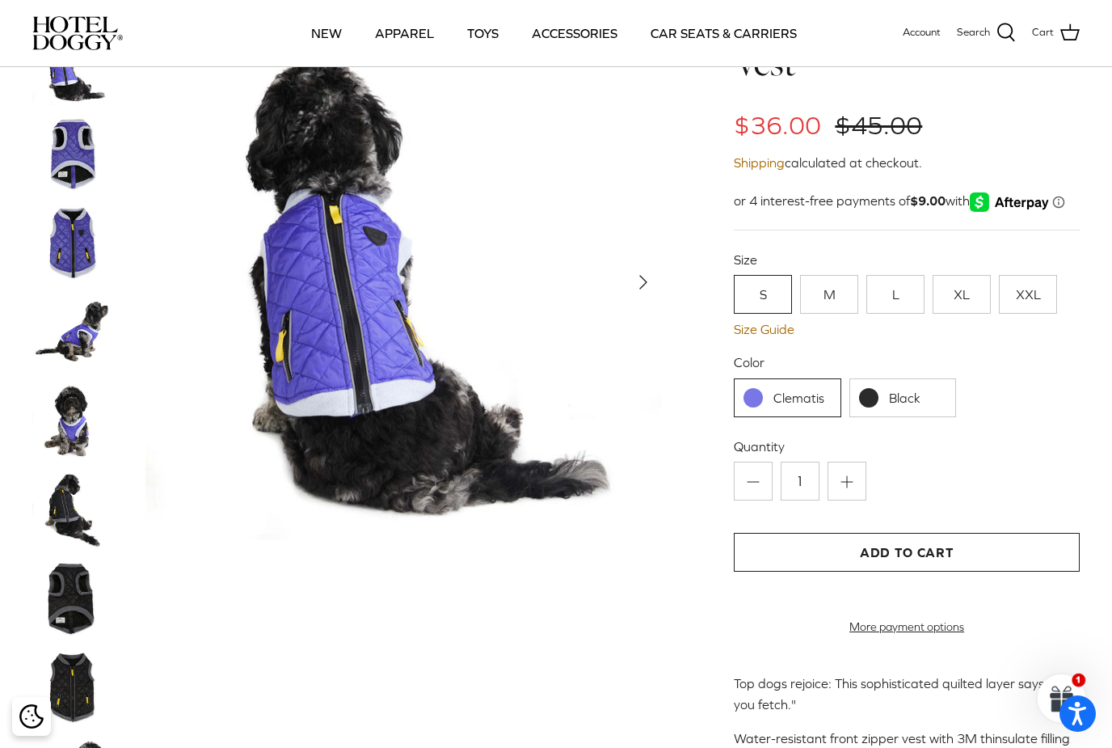
click at [70, 255] on img at bounding box center [72, 242] width 81 height 81
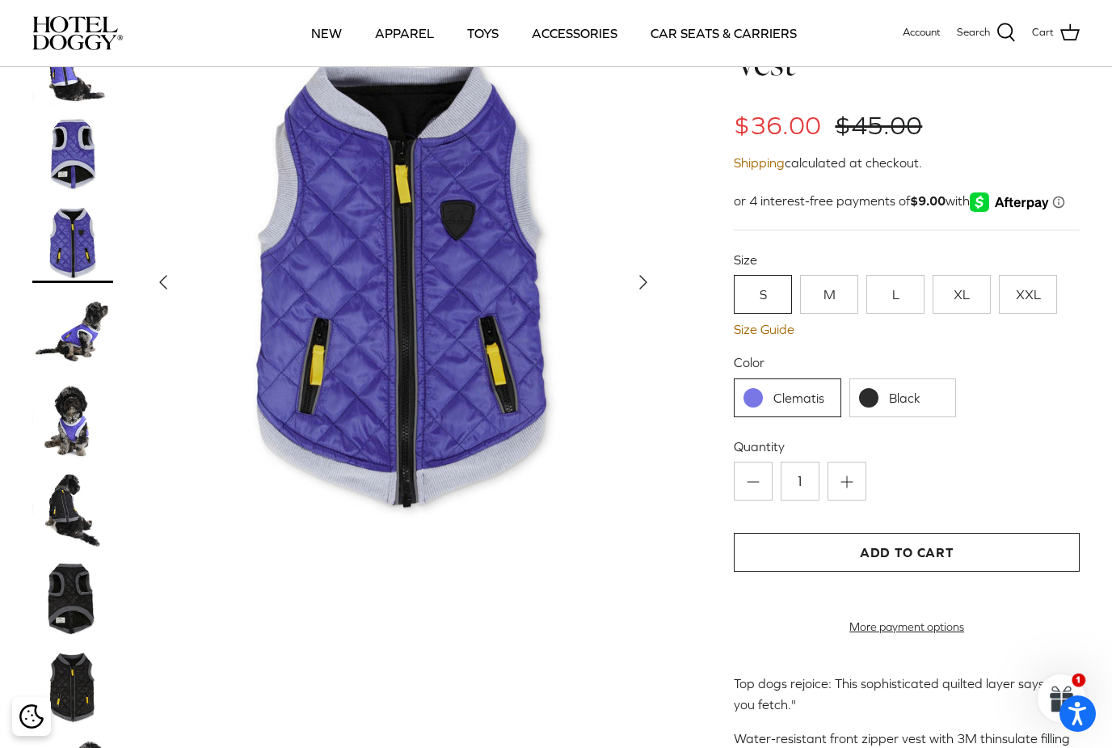
click at [81, 329] on img at bounding box center [72, 331] width 81 height 81
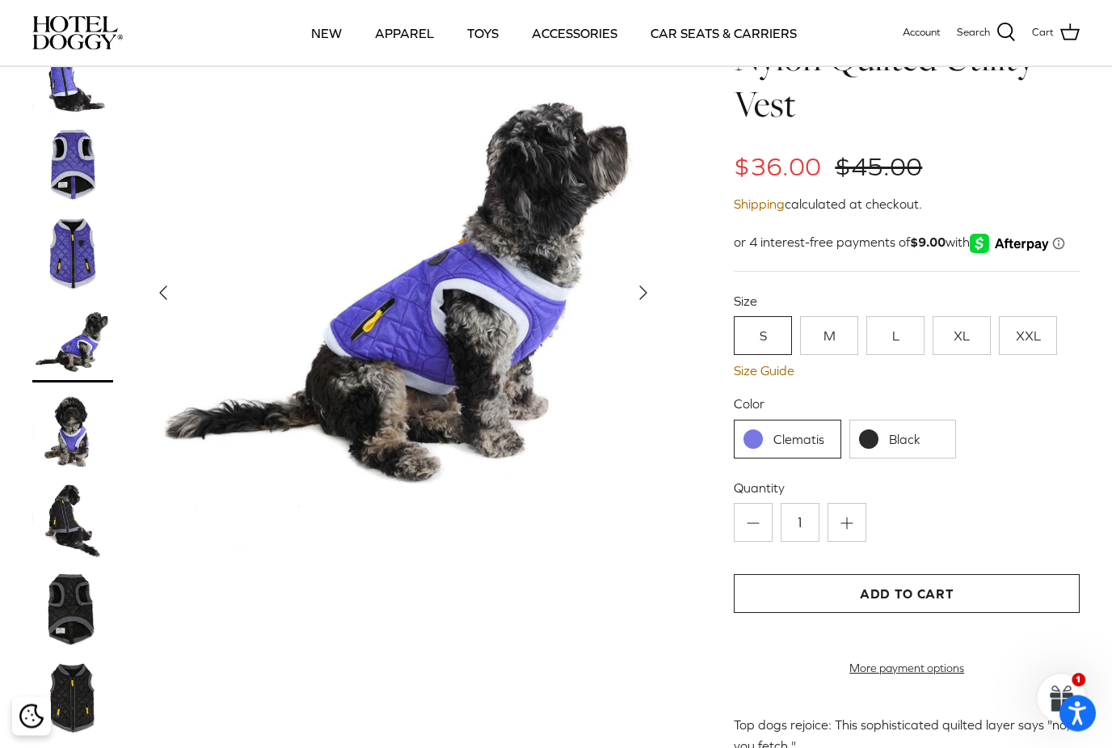
scroll to position [0, 0]
